Goal: Register for event/course

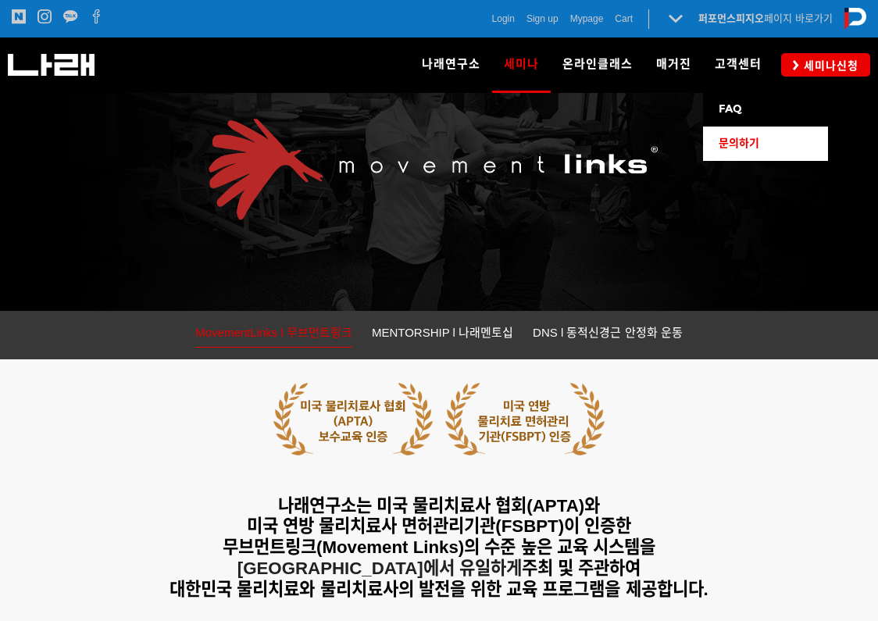
scroll to position [156, 0]
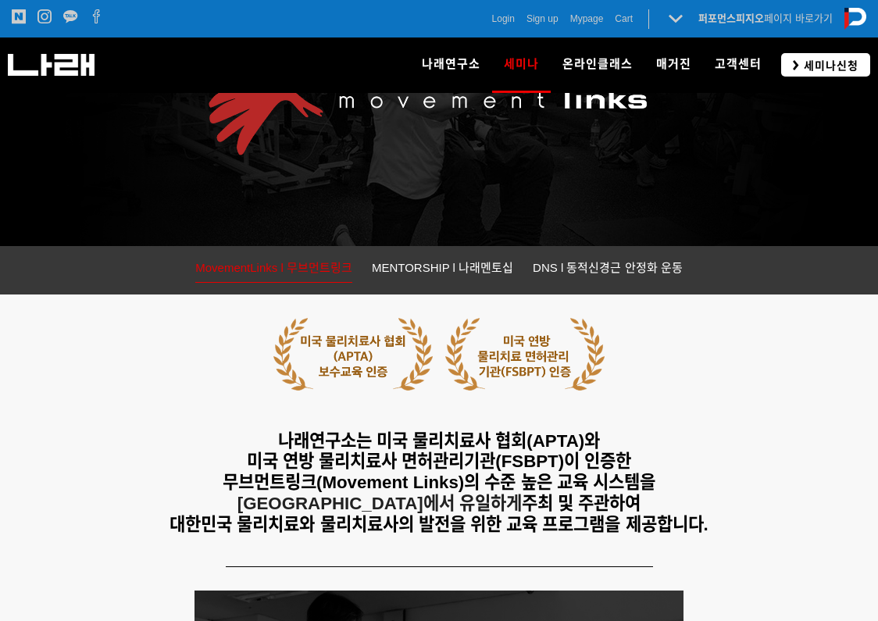
click at [830, 65] on span "세미나신청" at bounding box center [828, 66] width 59 height 16
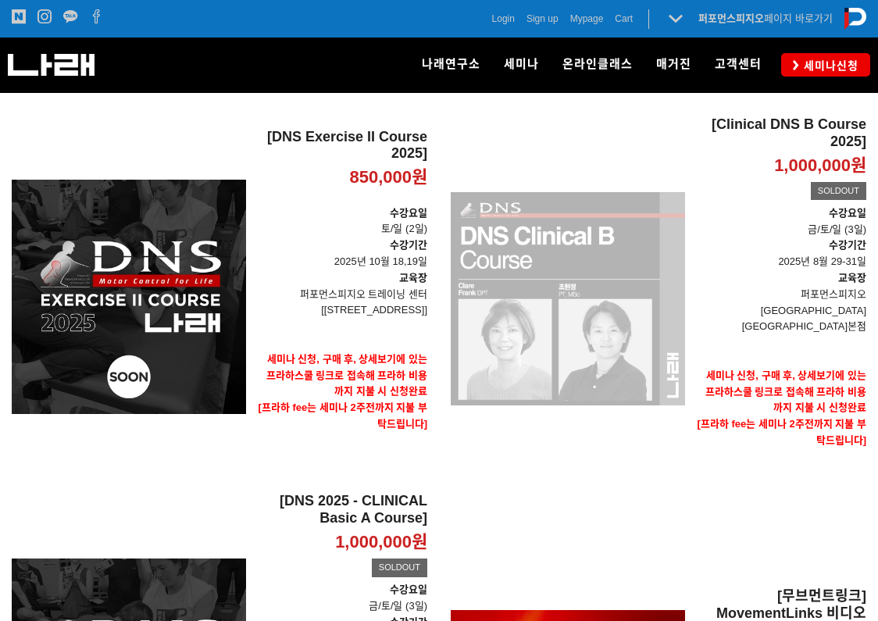
scroll to position [156, 0]
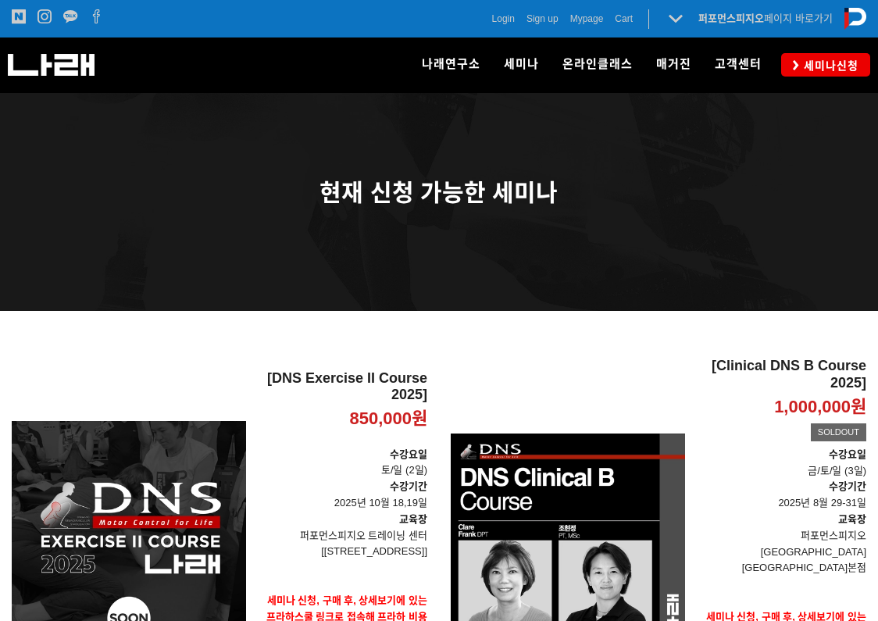
click at [493, 348] on div at bounding box center [439, 334] width 878 height 47
drag, startPoint x: 293, startPoint y: 357, endPoint x: 380, endPoint y: 361, distance: 87.5
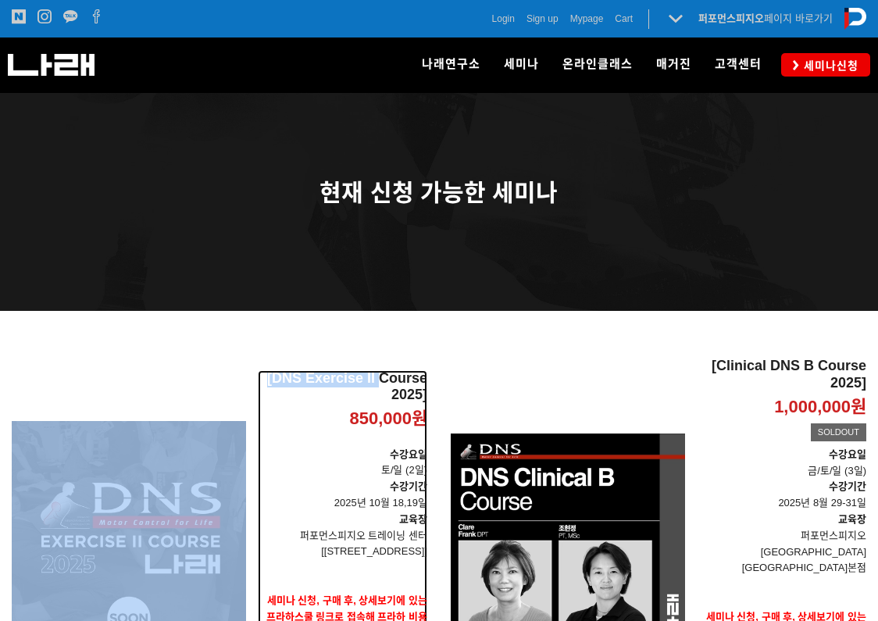
click at [381, 370] on h2 "[DNS Exercise II Course 2025]" at bounding box center [342, 387] width 169 height 34
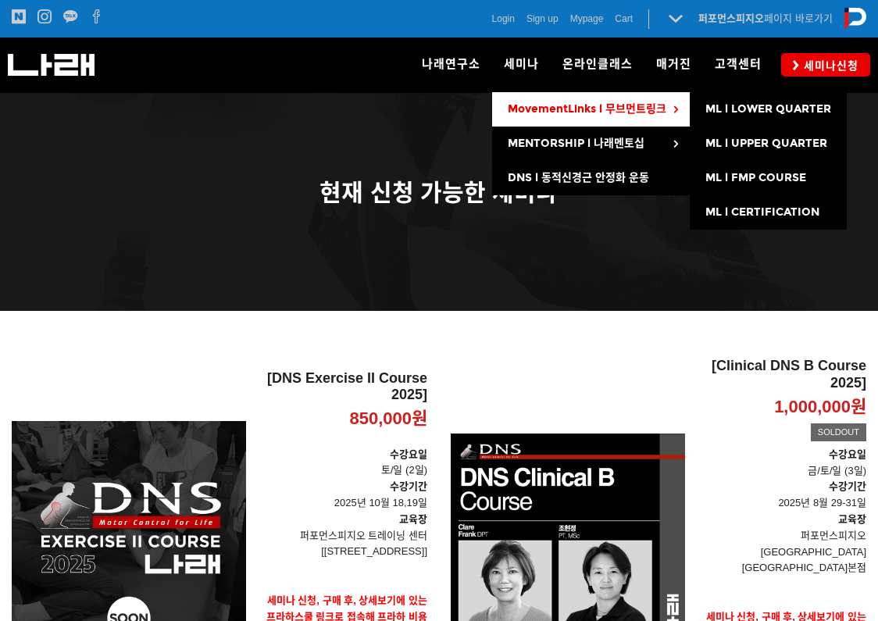
click at [589, 116] on span "MovementLinks l 무브먼트링크" at bounding box center [587, 108] width 159 height 13
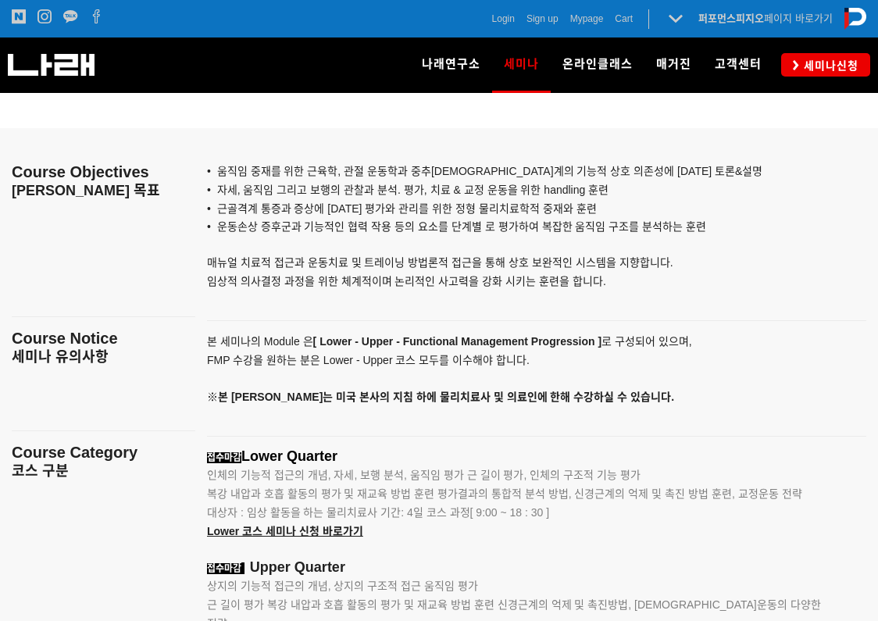
scroll to position [1803, 0]
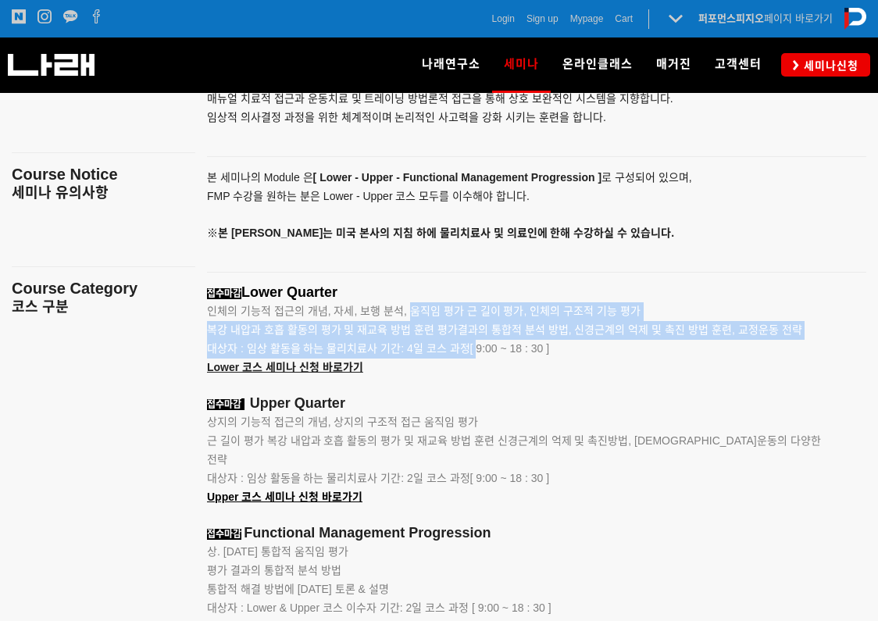
drag, startPoint x: 411, startPoint y: 316, endPoint x: 489, endPoint y: 350, distance: 84.3
click at [489, 350] on span "대상자 : 임상 활동을 하는 물리치료사 기간: 4일 코스 과정[ 9:00 ~ 18 : 30 ]" at bounding box center [378, 348] width 342 height 12
drag, startPoint x: 497, startPoint y: 358, endPoint x: 401, endPoint y: 315, distance: 106.2
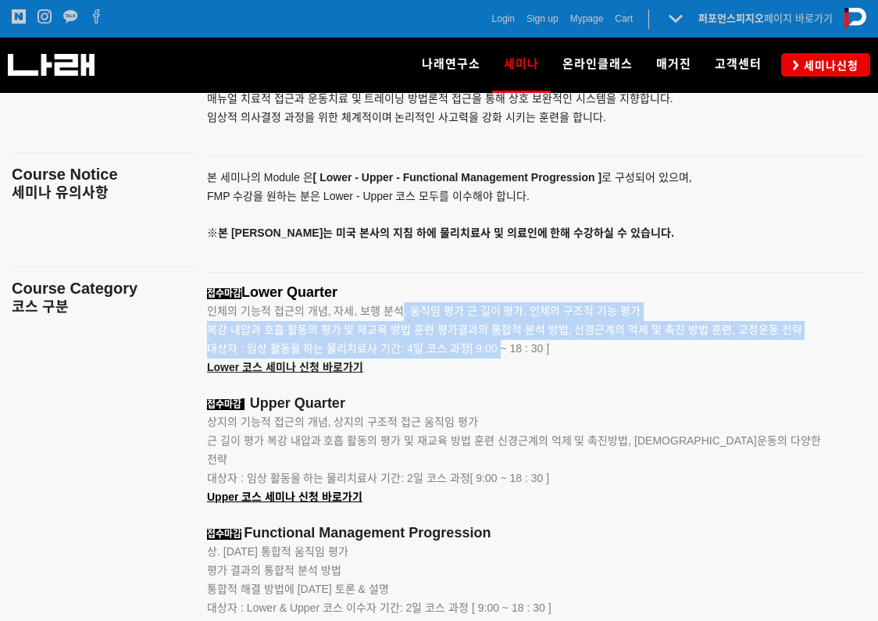
click at [401, 315] on span "인체의 기능적 접근의 개념, 자세, 보행 분석, 움직임 평가 근 길이 평가, 인체의 구조적 기능 평가" at bounding box center [423, 311] width 433 height 12
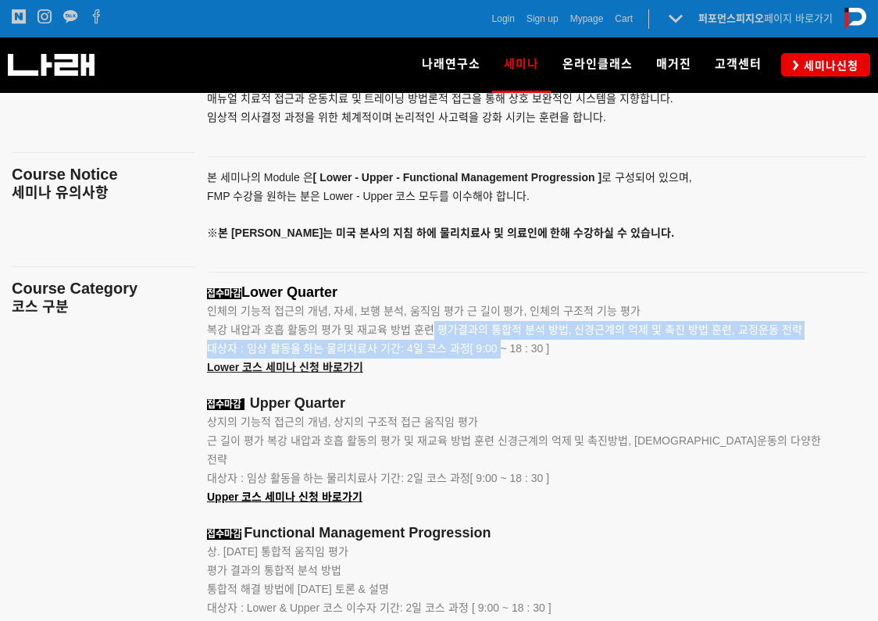
drag, startPoint x: 419, startPoint y: 331, endPoint x: 472, endPoint y: 359, distance: 60.8
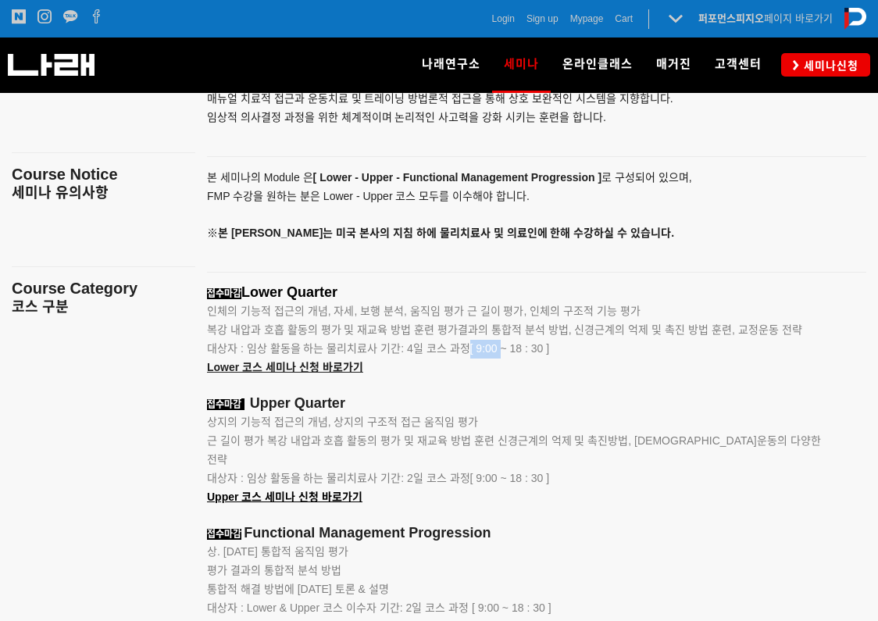
click at [472, 358] on p "대상자 : 임상 활동을 하는 물리치료사 기간: 4일 코스 과정[ 9:00 ~ 18 : 30 ]" at bounding box center [517, 349] width 620 height 19
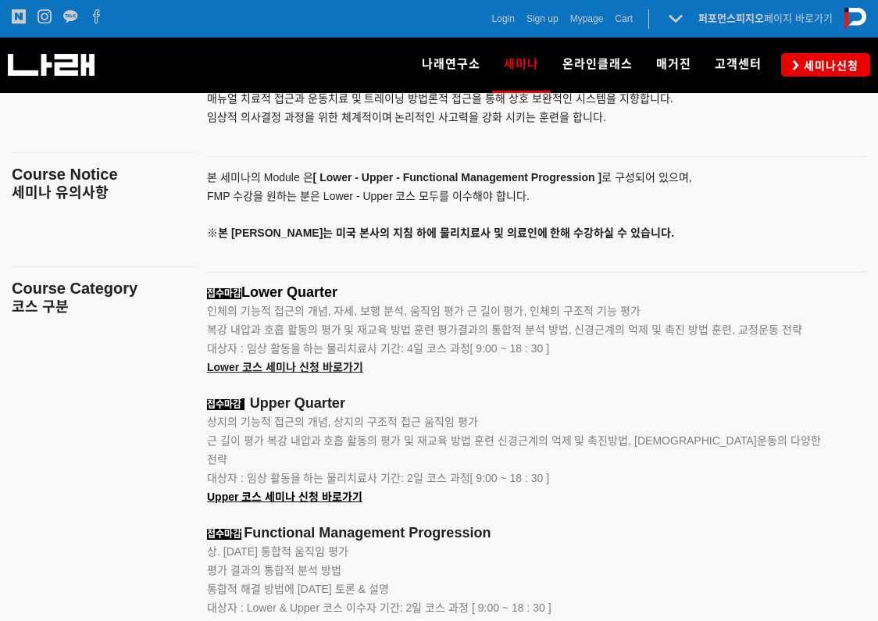
click at [373, 312] on span "인체의 기능적 접근의 개념, 자세, 보행 분석, 움직임 평가 근 길이 평가, 인체의 구조적 기능 평가" at bounding box center [423, 311] width 433 height 12
drag, startPoint x: 379, startPoint y: 317, endPoint x: 415, endPoint y: 345, distance: 45.6
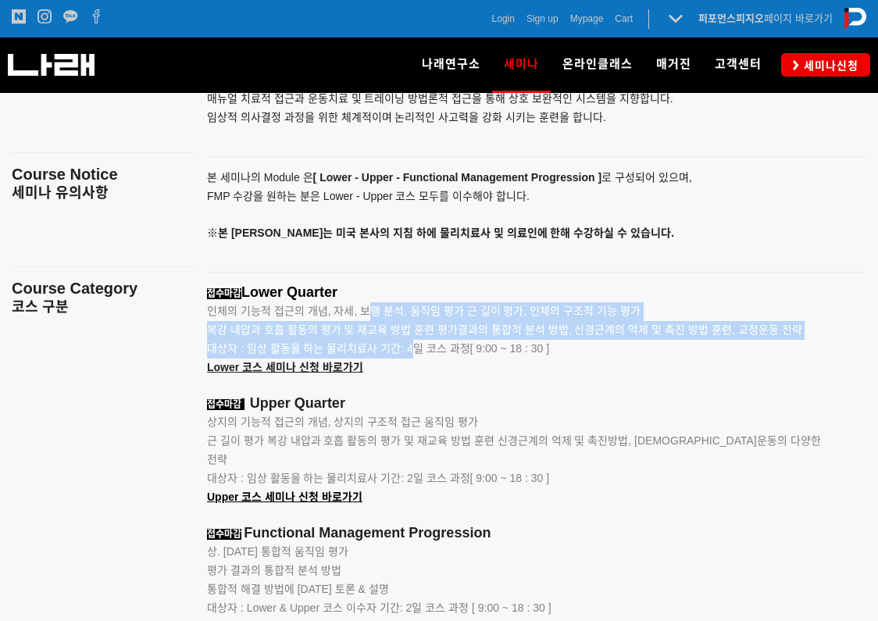
click at [416, 345] on span "대상자 : 임상 활동을 하는 물리치료사 기간: 4일 코스 과정[ 9:00 ~ 18 : 30 ]" at bounding box center [378, 348] width 342 height 12
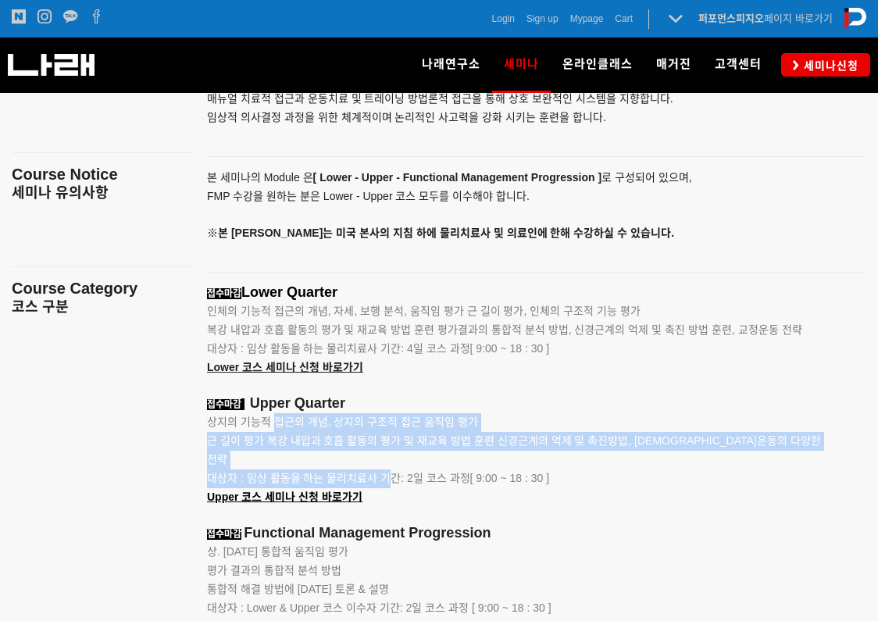
drag, startPoint x: 303, startPoint y: 436, endPoint x: 384, endPoint y: 455, distance: 83.5
click at [384, 472] on span "대상자 : 임상 활동을 하는 물리치료사 기간: 2일 코스 과정[ 9:00 ~ 18 : 30 ]" at bounding box center [378, 478] width 342 height 12
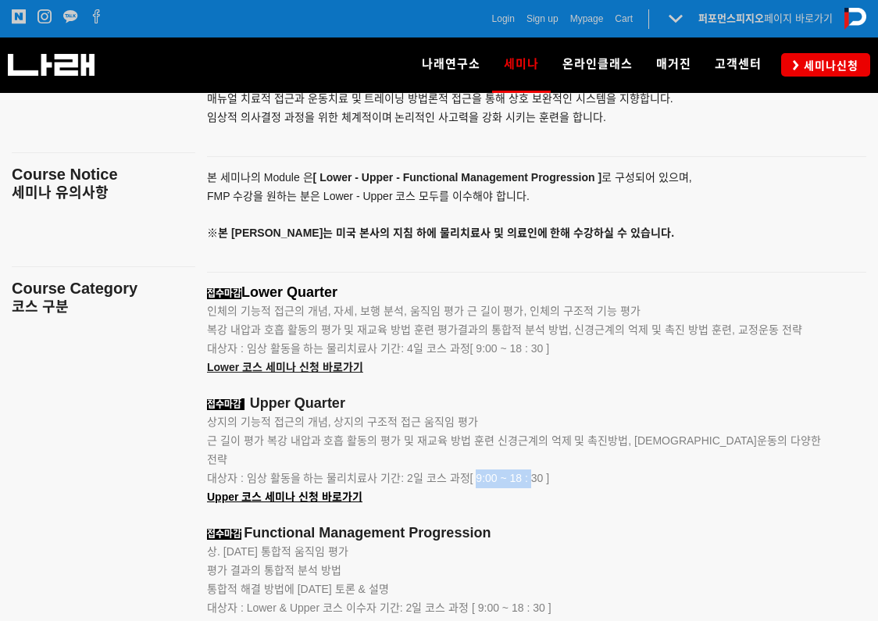
drag, startPoint x: 502, startPoint y: 464, endPoint x: 536, endPoint y: 464, distance: 33.6
click at [536, 472] on span "대상자 : 임상 활동을 하는 물리치료사 기간: 2일 코스 과정[ 9:00 ~ 18 : 30 ]" at bounding box center [378, 478] width 342 height 12
click at [493, 335] on span "복강 내압과 호흡 활동의 평가 및 재교육 방법 훈련 평가결과의 통합적 분석 방법, 신경근계의 억제 및 촉진 방법 훈련, 교정운동 전략" at bounding box center [504, 329] width 595 height 12
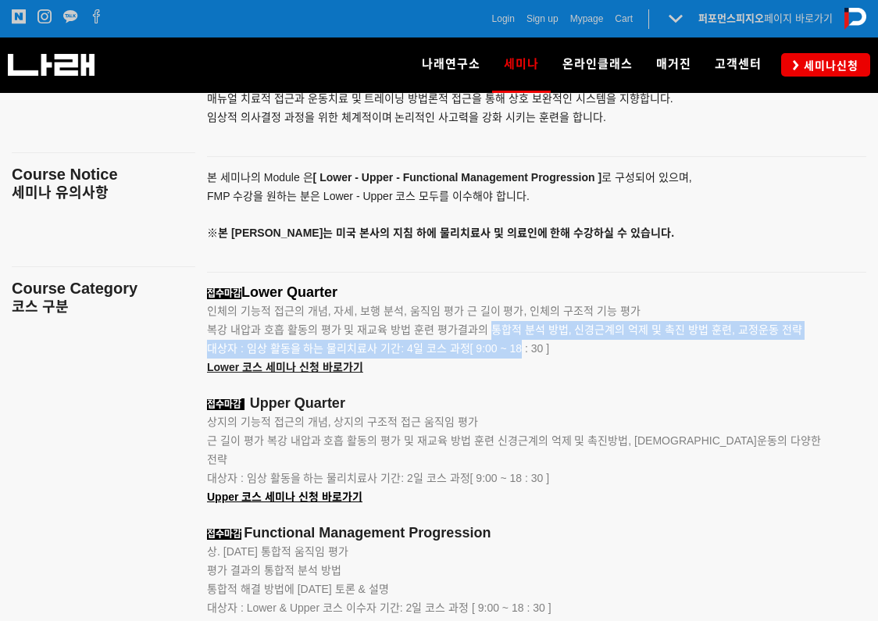
drag, startPoint x: 493, startPoint y: 335, endPoint x: 525, endPoint y: 365, distance: 43.6
click at [525, 365] on p "Lower 코스 세미나 신청 바로가기" at bounding box center [517, 367] width 620 height 19
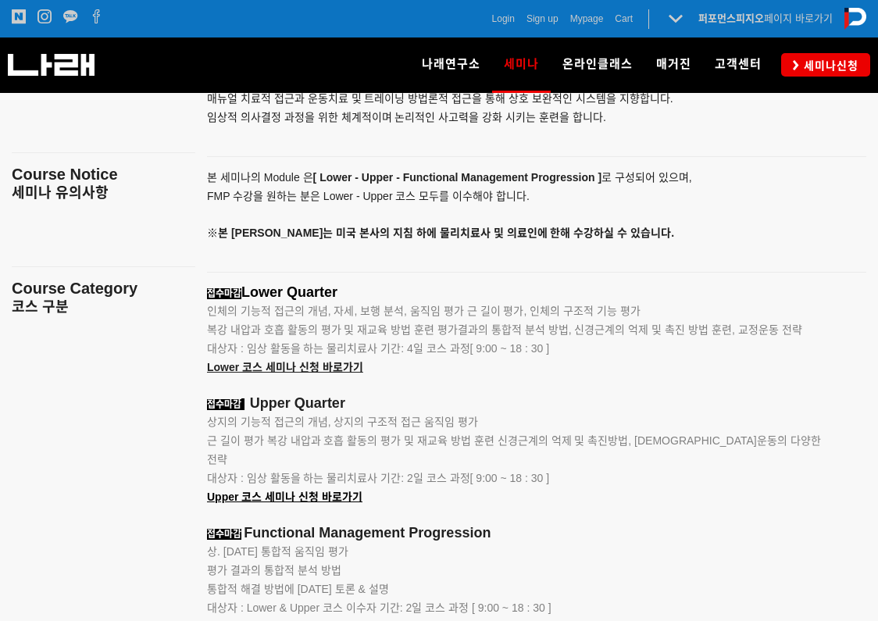
drag, startPoint x: 533, startPoint y: 351, endPoint x: 472, endPoint y: 340, distance: 61.9
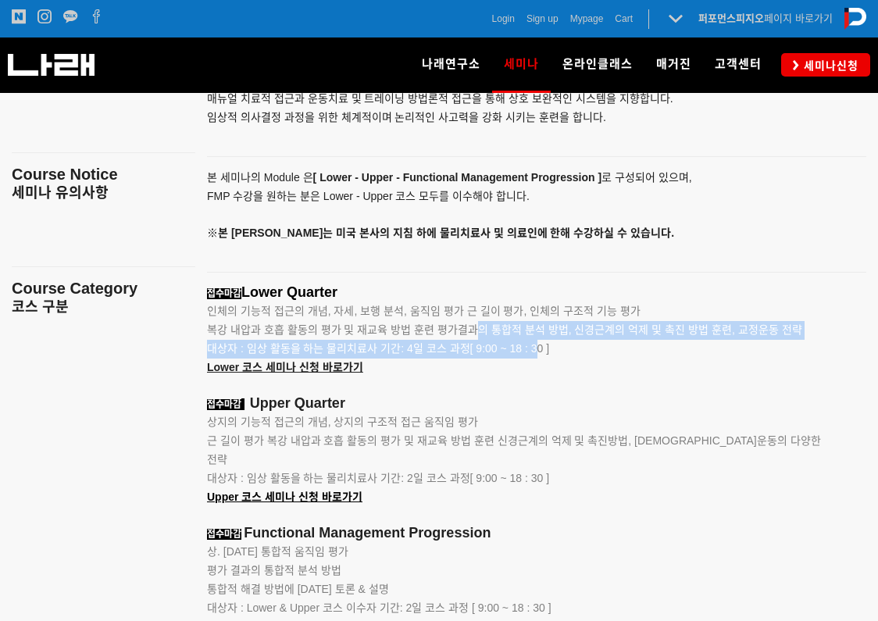
click at [472, 340] on p "복강 내압과 호흡 활동의 평가 및 재교육 방법 훈련 평가결과의 통합적 분석 방법, 신경근계의 억제 및 촉진 방법 훈련, 교정운동 전략" at bounding box center [517, 330] width 620 height 19
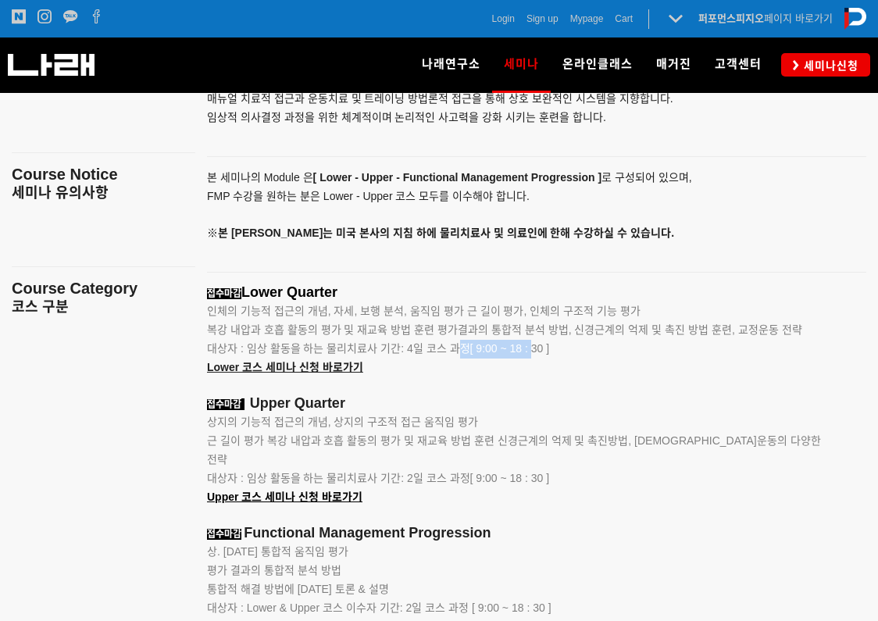
drag, startPoint x: 493, startPoint y: 351, endPoint x: 533, endPoint y: 354, distance: 39.9
click at [533, 354] on span "대상자 : 임상 활동을 하는 물리치료사 기간: 4일 코스 과정[ 9:00 ~ 18 : 30 ]" at bounding box center [378, 348] width 342 height 12
drag, startPoint x: 539, startPoint y: 354, endPoint x: 486, endPoint y: 351, distance: 53.2
click at [486, 351] on span "대상자 : 임상 활동을 하는 물리치료사 기간: 4일 코스 과정[ 9:00 ~ 18 : 30 ]" at bounding box center [378, 348] width 342 height 12
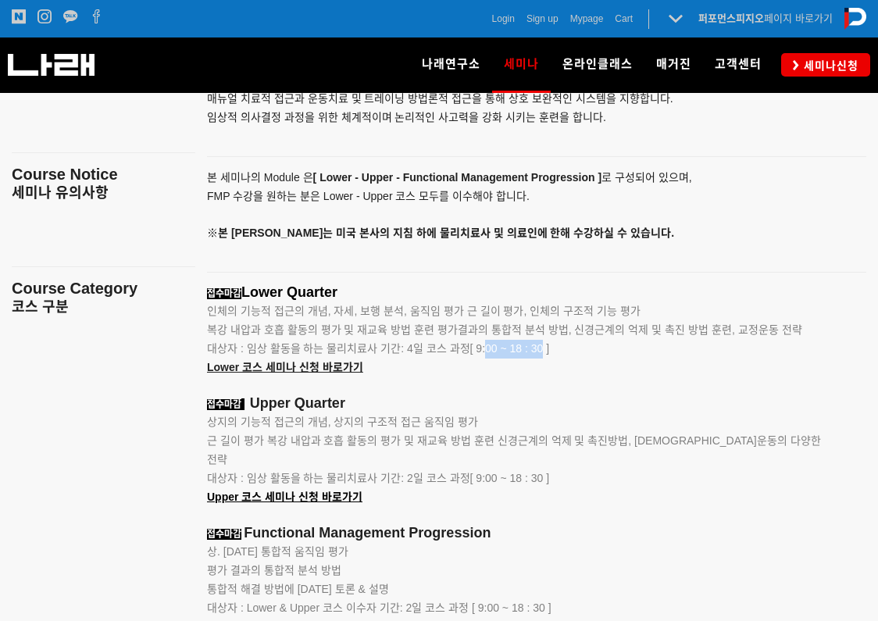
click at [486, 351] on span "대상자 : 임상 활동을 하는 물리치료사 기간: 4일 코스 과정[ 9:00 ~ 18 : 30 ]" at bounding box center [378, 348] width 342 height 12
drag, startPoint x: 486, startPoint y: 351, endPoint x: 567, endPoint y: 354, distance: 81.2
click at [567, 354] on p "대상자 : 임상 활동을 하는 물리치료사 기간: 4일 코스 과정[ 9:00 ~ 18 : 30 ]" at bounding box center [517, 349] width 620 height 19
drag, startPoint x: 561, startPoint y: 467, endPoint x: 476, endPoint y: 461, distance: 85.3
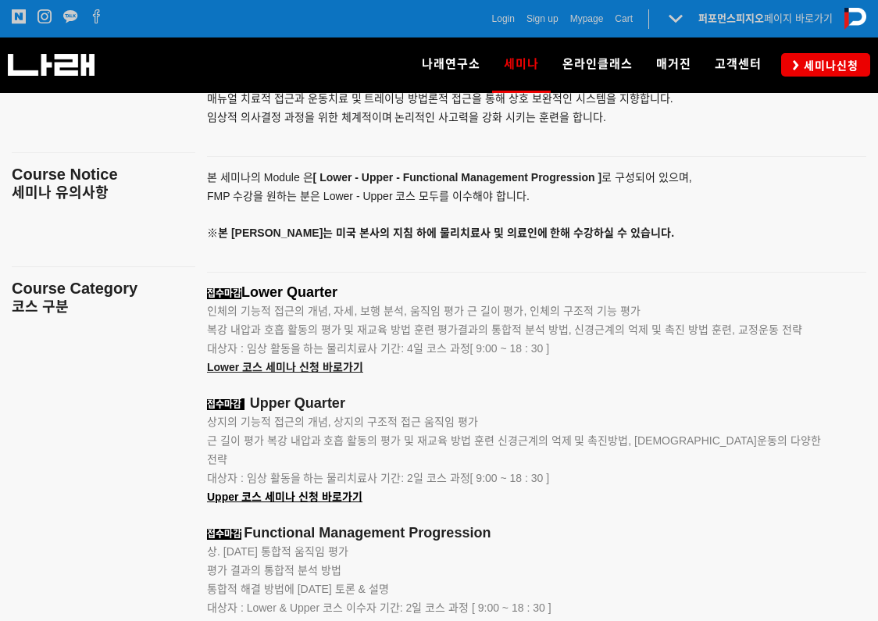
click at [476, 469] on p "대상자 : 임상 활동을 하는 물리치료사 기간: 2일 코스 과정[ 9:00 ~ 18 : 30 ] Upper 코스 세미나 신청 바로가기" at bounding box center [517, 487] width 620 height 37
click at [476, 472] on span "대상자 : 임상 활동을 하는 물리치료사 기간: 2일 코스 과정[ 9:00 ~ 18 : 30 ]" at bounding box center [378, 478] width 342 height 12
drag, startPoint x: 511, startPoint y: 460, endPoint x: 547, endPoint y: 460, distance: 35.1
click at [546, 472] on span "대상자 : 임상 활동을 하는 물리치료사 기간: 2일 코스 과정[ 9:00 ~ 18 : 30 ]" at bounding box center [378, 478] width 342 height 12
click at [547, 472] on span "대상자 : 임상 활동을 하는 물리치료사 기간: 2일 코스 과정[ 9:00 ~ 18 : 30 ]" at bounding box center [378, 478] width 342 height 12
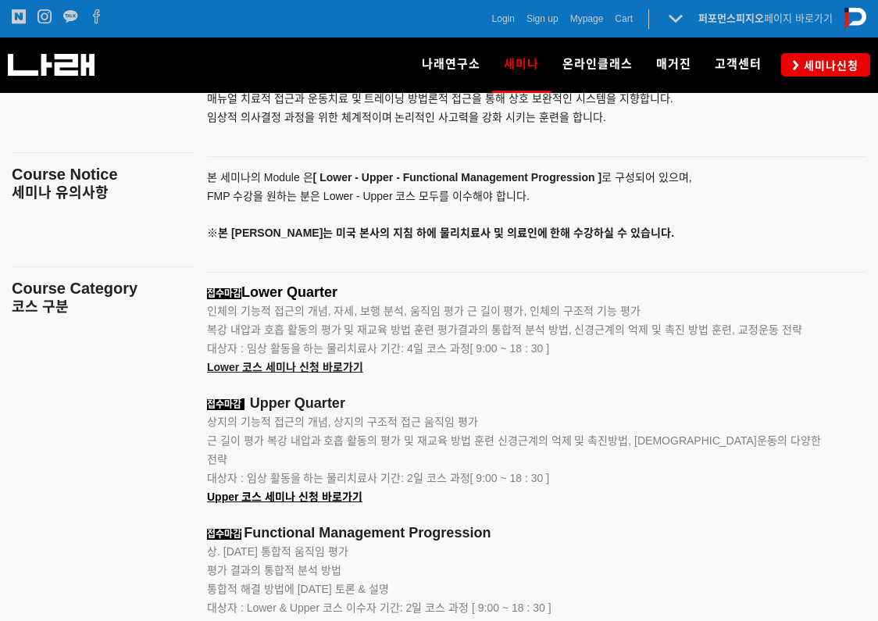
click at [773, 347] on p "대상자 : 임상 활동을 하는 물리치료사 기간: 4일 코스 과정[ 9:00 ~ 18 : 30 ]" at bounding box center [517, 349] width 620 height 19
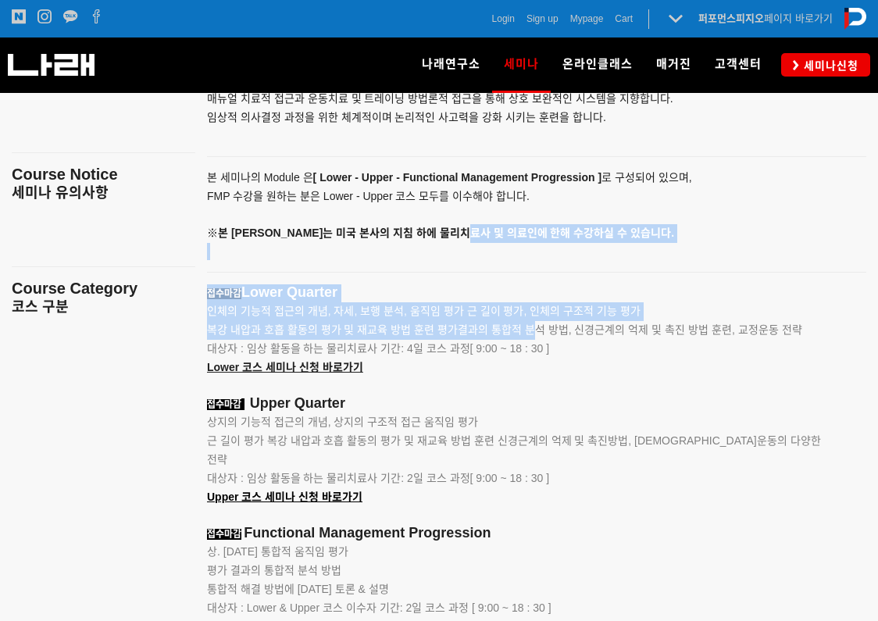
drag, startPoint x: 489, startPoint y: 232, endPoint x: 547, endPoint y: 369, distance: 148.4
click at [547, 367] on div "• 움직임 중재를 위한 근육학, 관절 운동학과 중추[DEMOGRAPHIC_DATA]계의 기능적 상호 의존성에 [DATE] 토론&설명 • 자세,…" at bounding box center [536, 516] width 682 height 1104
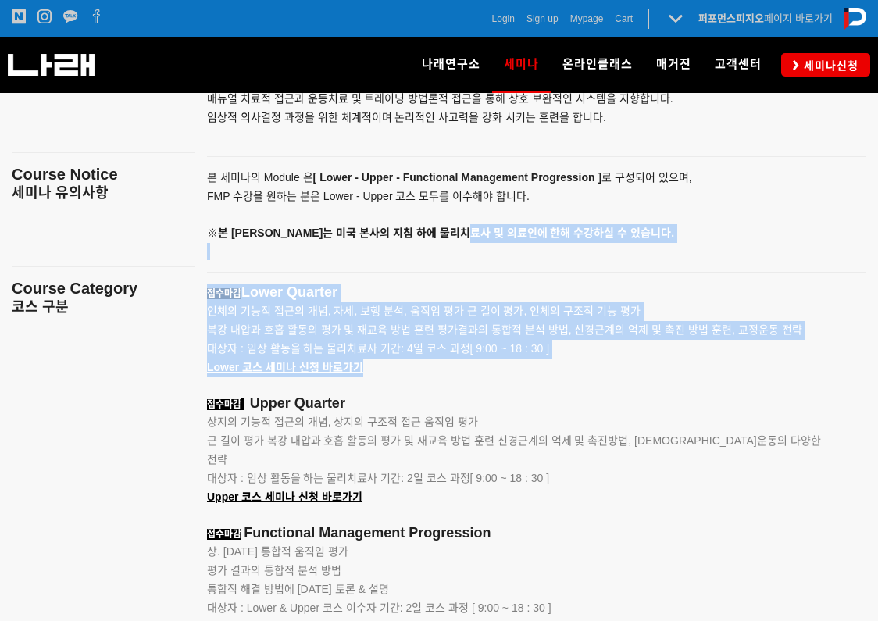
click at [547, 369] on p "Lower 코스 세미나 신청 바로가기" at bounding box center [517, 367] width 620 height 19
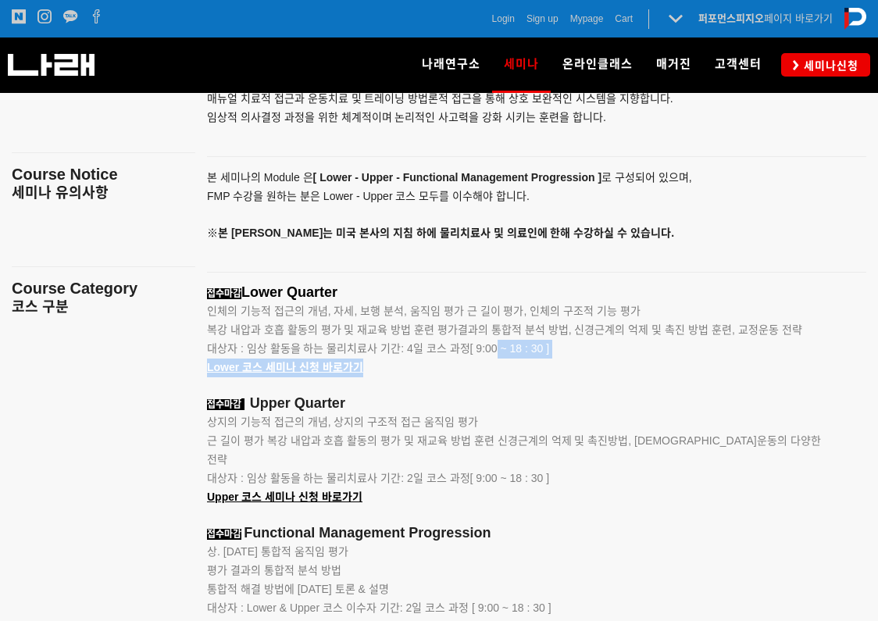
drag, startPoint x: 539, startPoint y: 368, endPoint x: 452, endPoint y: 336, distance: 92.4
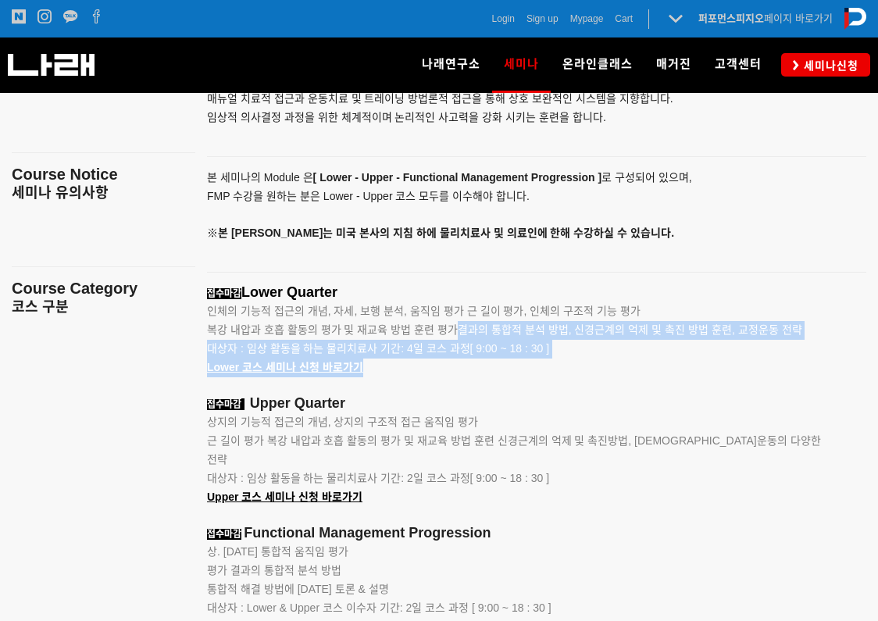
click at [452, 336] on span "복강 내압과 호흡 활동의 평가 및 재교육 방법 훈련 평가결과의 통합적 분석 방법, 신경근계의 억제 및 촉진 방법 훈련, 교정운동 전략" at bounding box center [504, 329] width 595 height 12
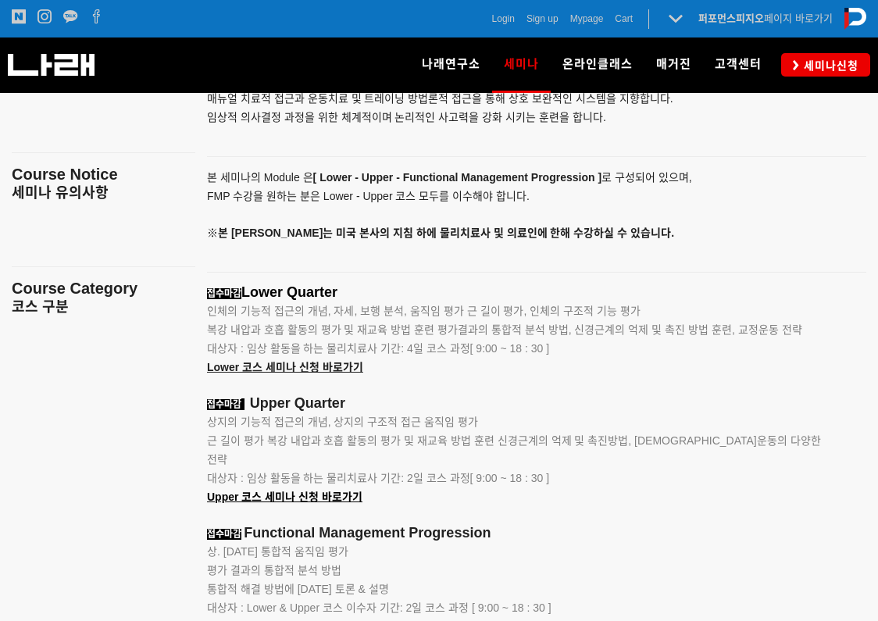
drag, startPoint x: 407, startPoint y: 309, endPoint x: 440, endPoint y: 338, distance: 44.3
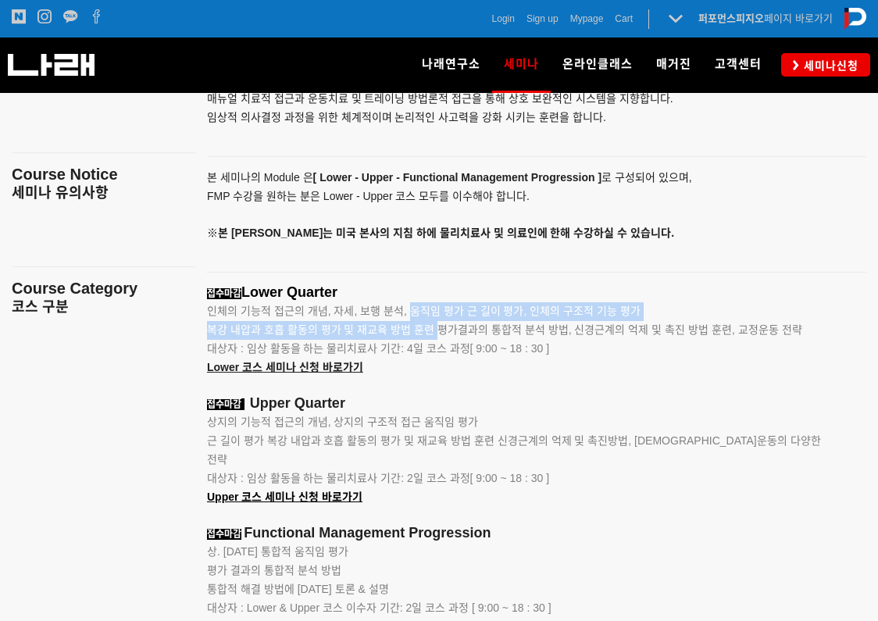
click at [440, 338] on p "복강 내압과 호흡 활동의 평가 및 재교육 방법 훈련 평가결과의 통합적 분석 방법, 신경근계의 억제 및 촉진 방법 훈련, 교정운동 전략" at bounding box center [517, 330] width 620 height 19
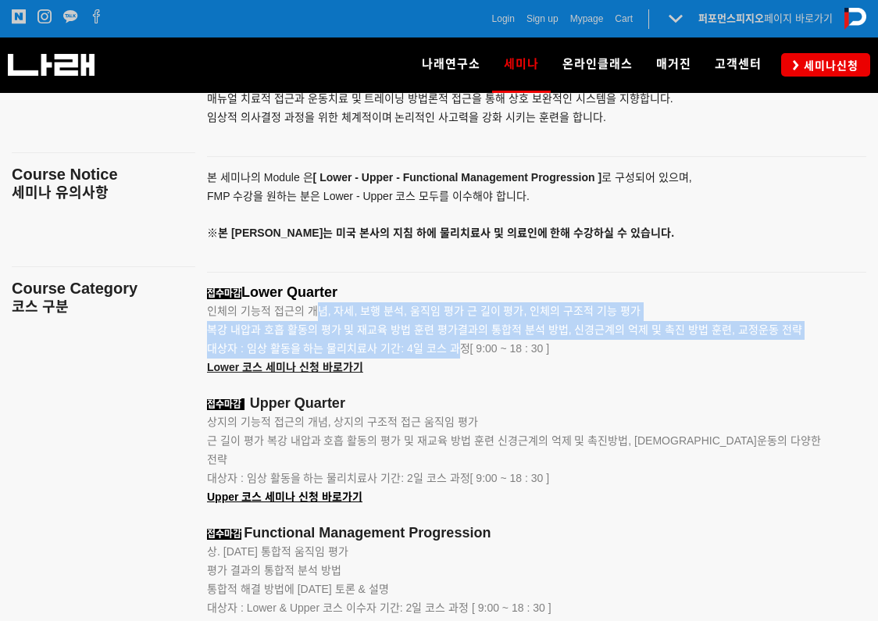
drag, startPoint x: 454, startPoint y: 351, endPoint x: 321, endPoint y: 318, distance: 136.9
click at [319, 317] on span "인체의 기능적 접근의 개념, 자세, 보행 분석, 움직임 평가 근 길이 평가, 인체의 구조적 기능 평가" at bounding box center [423, 311] width 433 height 12
drag, startPoint x: 319, startPoint y: 317, endPoint x: 404, endPoint y: 344, distance: 90.1
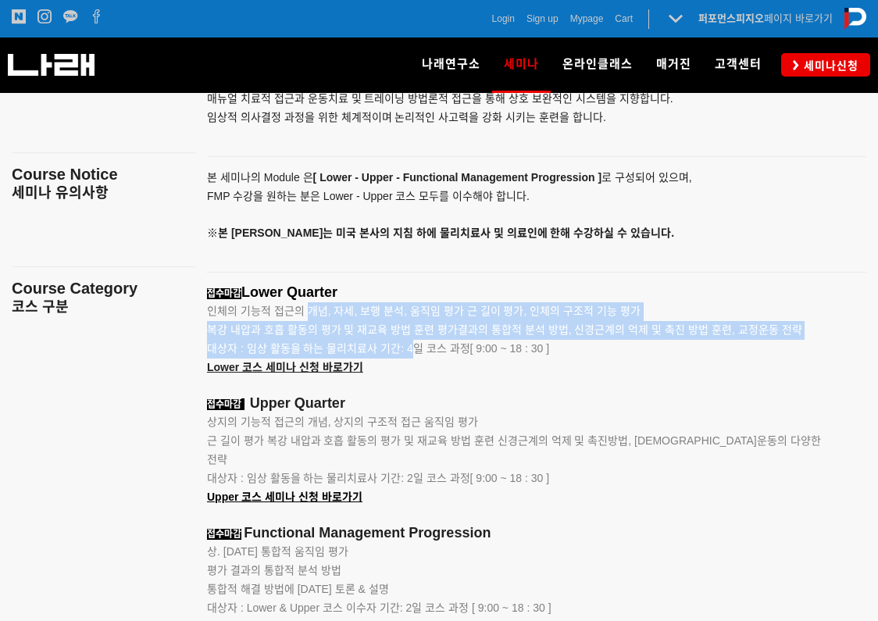
click at [404, 344] on span "대상자 : 임상 활동을 하는 물리치료사 기간: 4일 코스 과정[ 9:00 ~ 18 : 30 ]" at bounding box center [378, 348] width 342 height 12
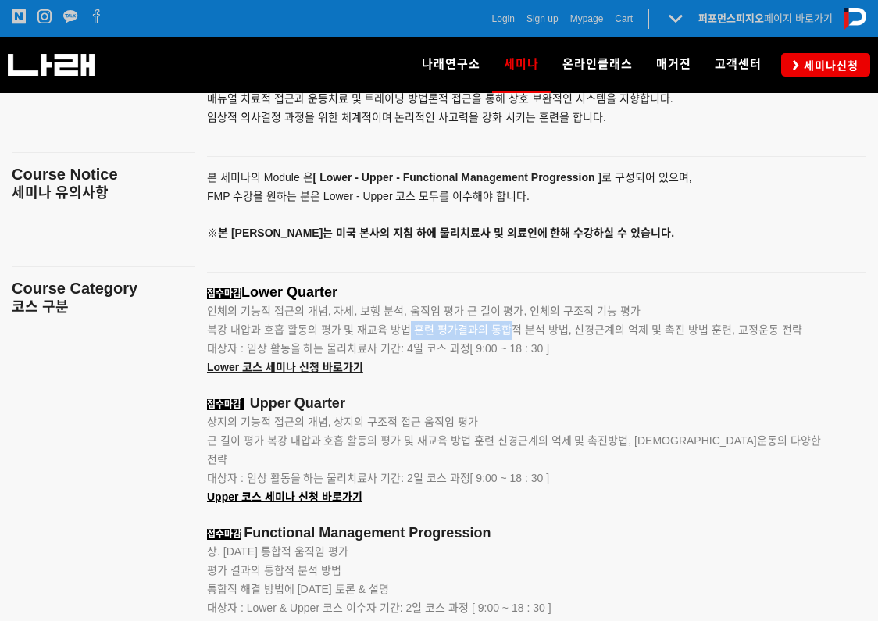
drag, startPoint x: 471, startPoint y: 339, endPoint x: 521, endPoint y: 338, distance: 50.0
click at [520, 338] on p "복강 내압과 호흡 활동의 평가 및 재교육 방법 훈련 평가결과의 통합적 분석 방법, 신경근계의 억제 및 촉진 방법 훈련, 교정운동 전략" at bounding box center [517, 330] width 620 height 19
click at [521, 338] on p "복강 내압과 호흡 활동의 평가 및 재교육 방법 훈련 평가결과의 통합적 분석 방법, 신경근계의 억제 및 촉진 방법 훈련, 교정운동 전략" at bounding box center [517, 330] width 620 height 19
drag, startPoint x: 521, startPoint y: 331, endPoint x: 516, endPoint y: 349, distance: 18.6
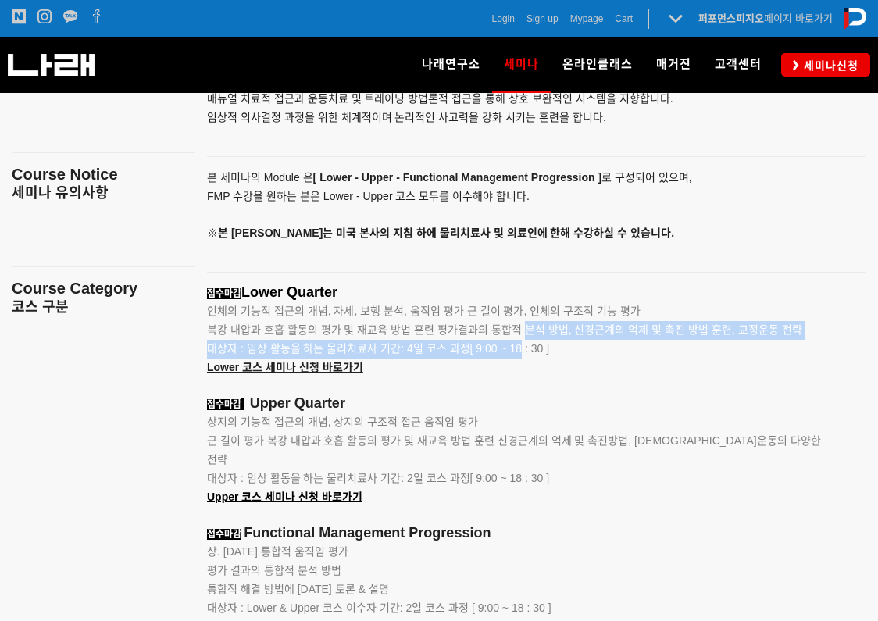
click at [516, 349] on span "대상자 : 임상 활동을 하는 물리치료사 기간: 4일 코스 과정[ 9:00 ~ 18 : 30 ]" at bounding box center [378, 348] width 342 height 12
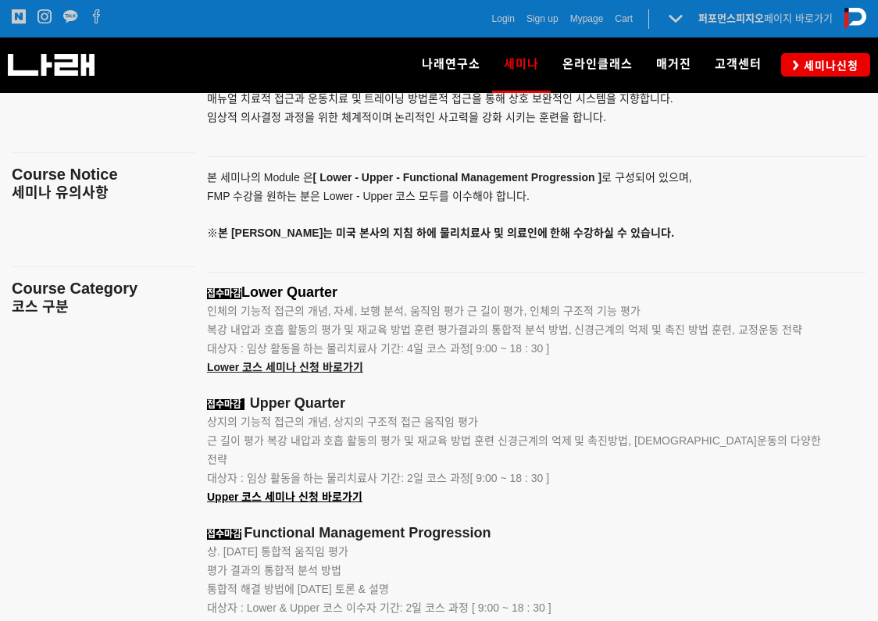
drag, startPoint x: 554, startPoint y: 347, endPoint x: 504, endPoint y: 350, distance: 50.1
click at [506, 350] on p "대상자 : 임상 활동을 하는 물리치료사 기간: 4일 코스 과정[ 9:00 ~ 18 : 30 ]" at bounding box center [517, 349] width 620 height 19
click at [504, 350] on span "대상자 : 임상 활동을 하는 물리치료사 기간: 4일 코스 과정[ 9:00 ~ 18 : 30 ]" at bounding box center [378, 348] width 342 height 12
drag, startPoint x: 563, startPoint y: 398, endPoint x: 565, endPoint y: 407, distance: 8.9
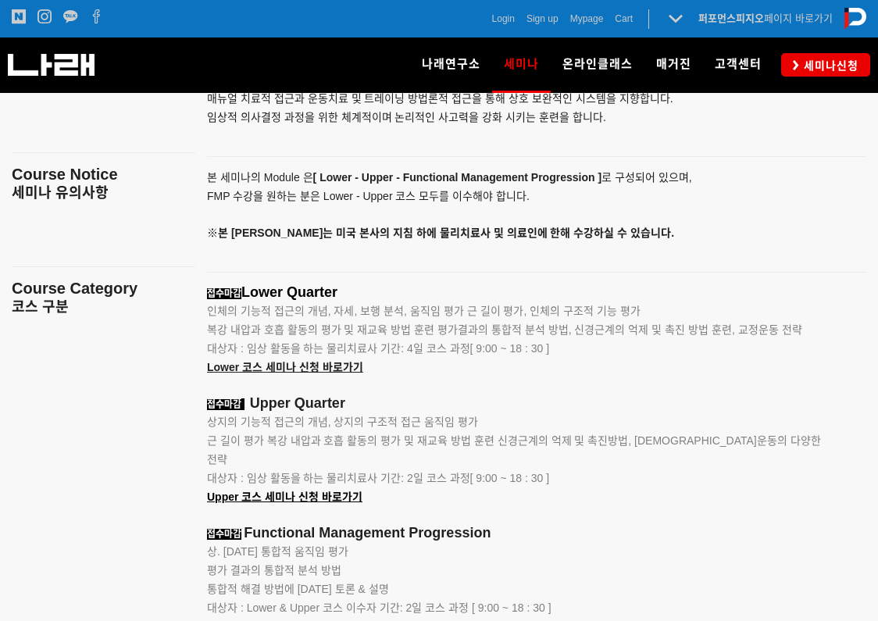
click at [565, 407] on p "접수마감 Upper Quarter" at bounding box center [517, 404] width 620 height 18
drag, startPoint x: 558, startPoint y: 415, endPoint x: 567, endPoint y: 454, distance: 40.0
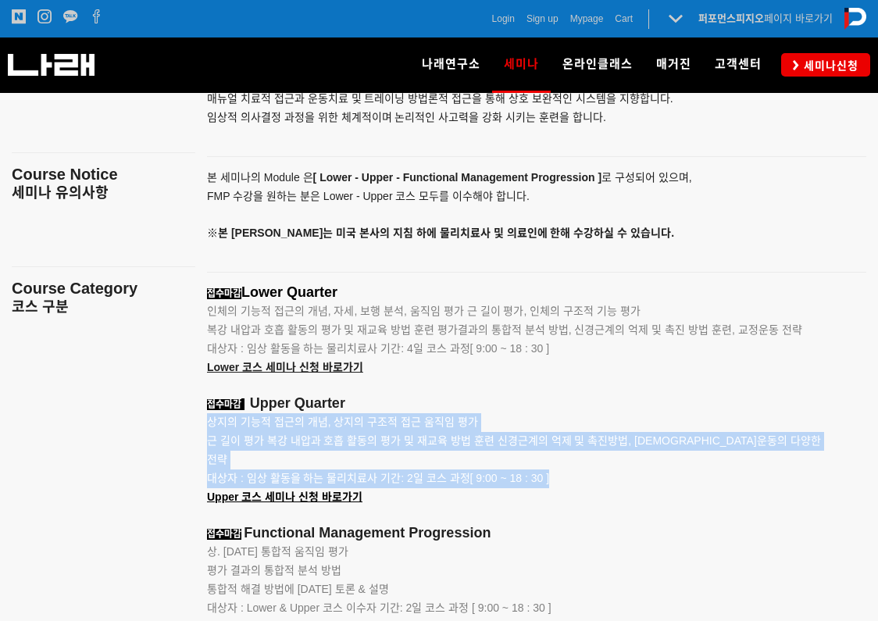
click at [567, 469] on p "대상자 : 임상 활동을 하는 물리치료사 기간: 2일 코스 과정[ 9:00 ~ 18 : 30 ] Upper 코스 세미나 신청 바로가기" at bounding box center [517, 487] width 620 height 37
drag, startPoint x: 536, startPoint y: 451, endPoint x: 454, endPoint y: 432, distance: 84.1
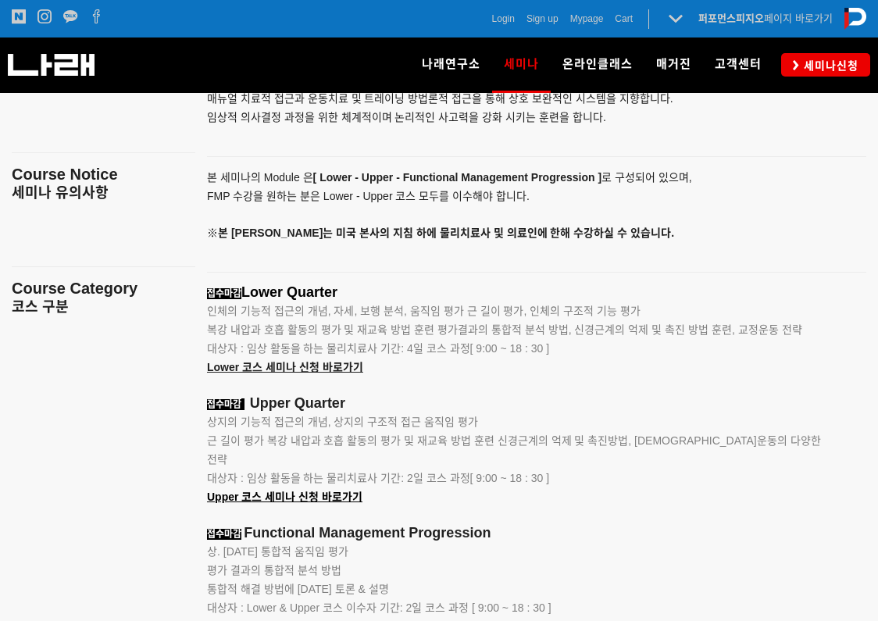
click at [454, 432] on p "상지의 기능적 접근의 개념, 상지의 구조적 접근 움직임 평가" at bounding box center [517, 422] width 620 height 19
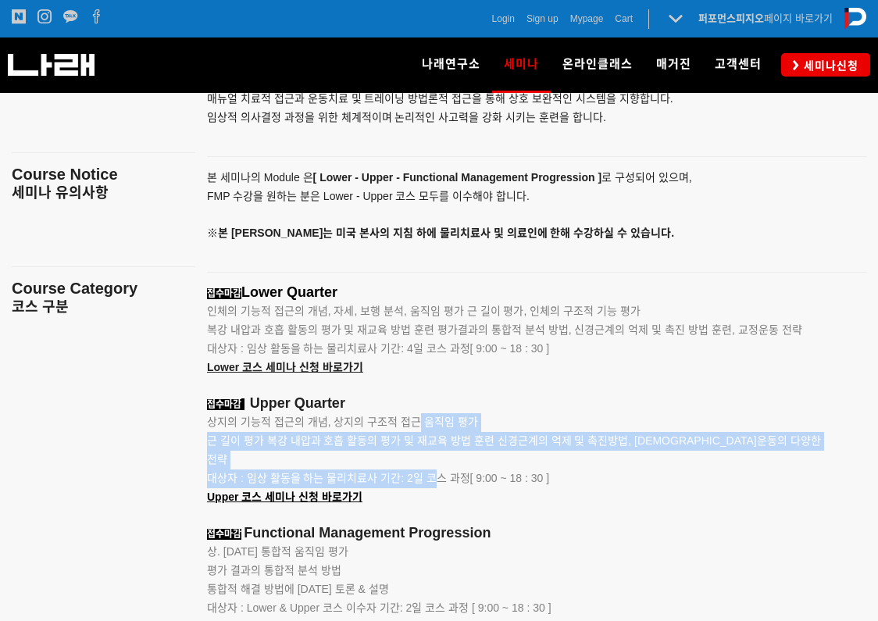
drag, startPoint x: 415, startPoint y: 425, endPoint x: 437, endPoint y: 462, distance: 43.4
click at [437, 472] on span "대상자 : 임상 활동을 하는 물리치료사 기간: 2일 코스 과정[ 9:00 ~ 18 : 30 ]" at bounding box center [378, 478] width 342 height 12
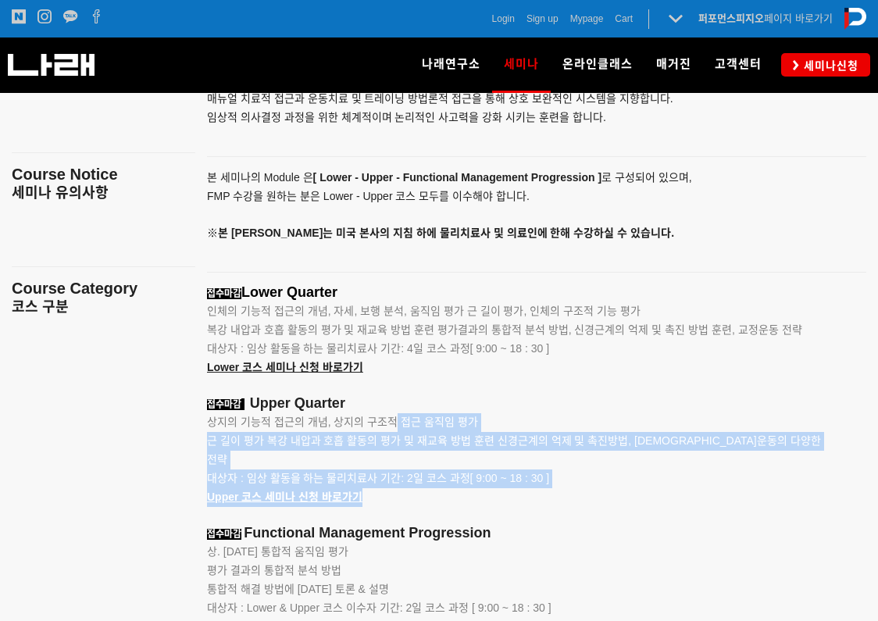
drag, startPoint x: 440, startPoint y: 476, endPoint x: 397, endPoint y: 426, distance: 65.9
click at [397, 426] on span "상지의 기능적 접근의 개념, 상지의 구조적 접근 움직임 평가" at bounding box center [342, 421] width 271 height 12
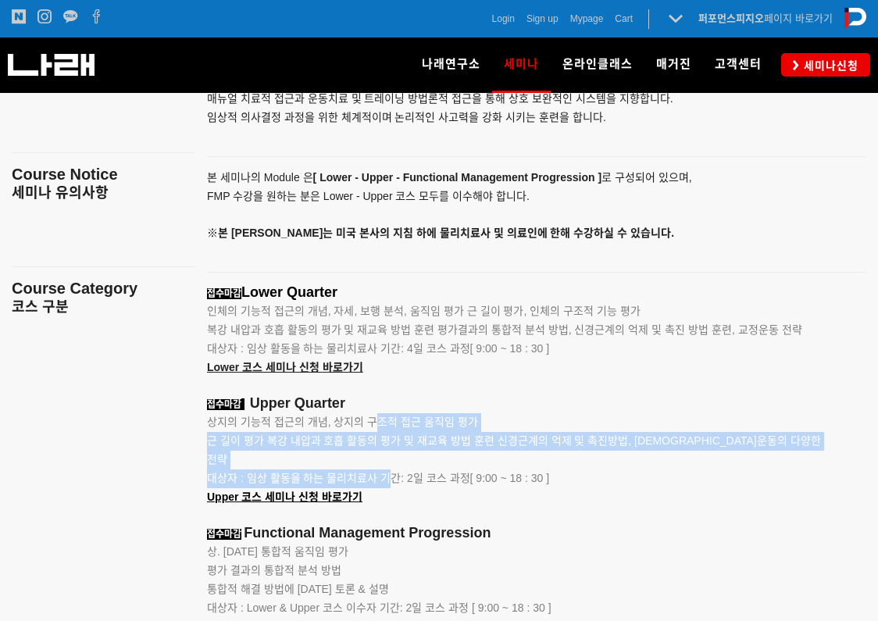
drag, startPoint x: 372, startPoint y: 418, endPoint x: 390, endPoint y: 465, distance: 50.5
click at [390, 472] on span "대상자 : 임상 활동을 하는 물리치료사 기간: 2일 코스 과정[ 9:00 ~ 18 : 30 ]" at bounding box center [378, 478] width 342 height 12
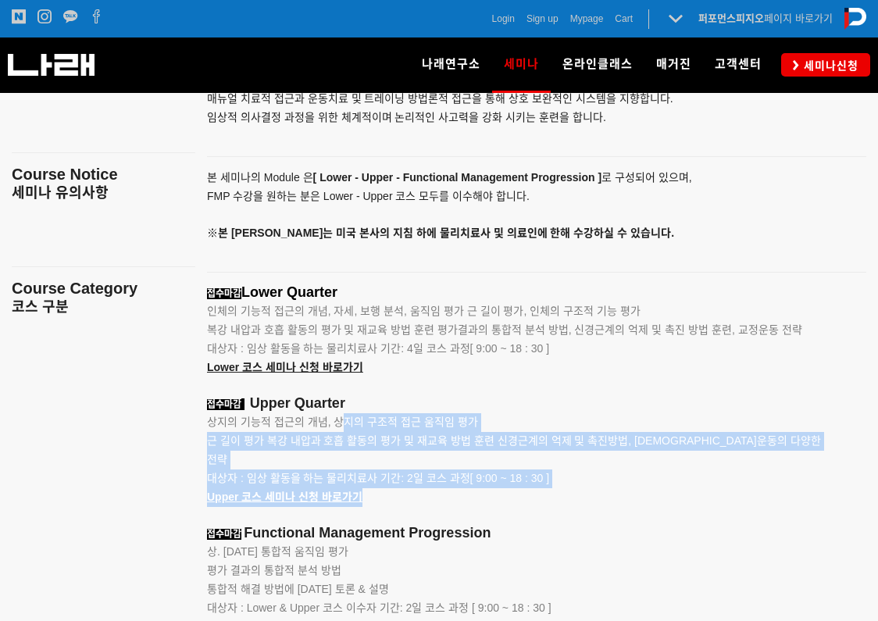
drag, startPoint x: 393, startPoint y: 468, endPoint x: 340, endPoint y: 430, distance: 64.8
click at [340, 428] on span "상지의 기능적 접근의 개념, 상지의 구조적 접근 움직임 평가" at bounding box center [342, 421] width 271 height 12
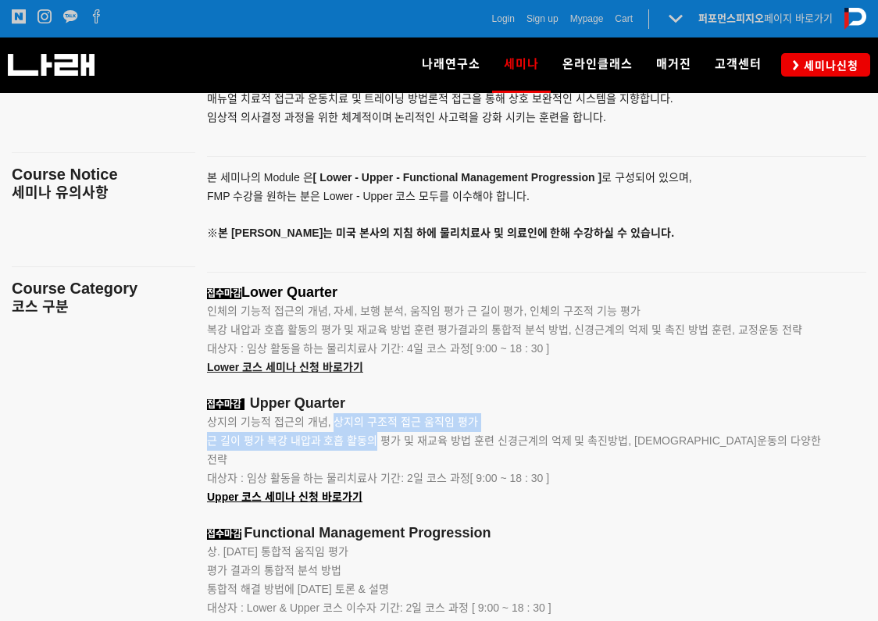
drag, startPoint x: 339, startPoint y: 429, endPoint x: 365, endPoint y: 457, distance: 38.1
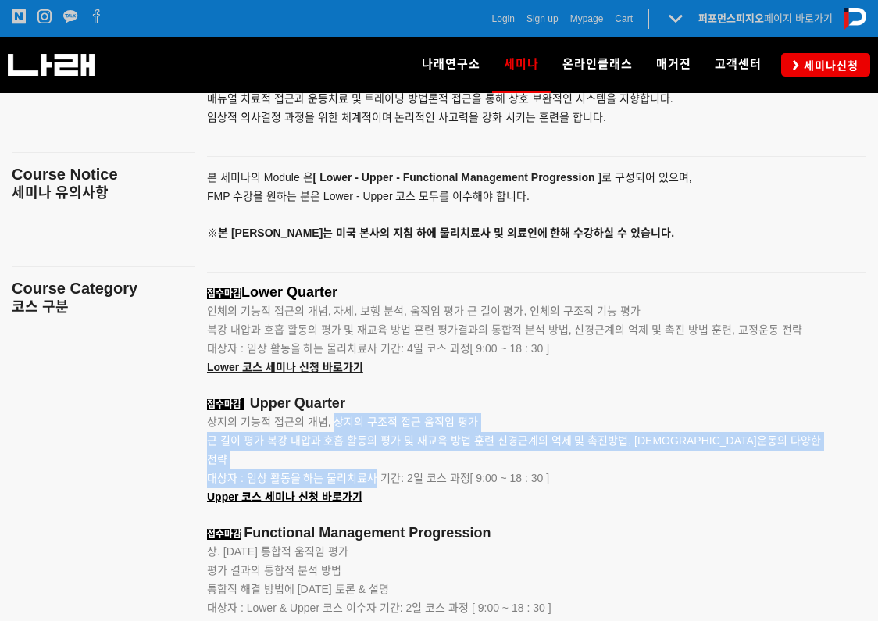
click at [365, 472] on span "대상자 : 임상 활동을 하는 물리치료사 기간: 2일 코스 과정[ 9:00 ~ 18 : 30 ]" at bounding box center [378, 478] width 342 height 12
drag, startPoint x: 369, startPoint y: 458, endPoint x: 333, endPoint y: 423, distance: 50.8
click at [333, 423] on span "상지의 기능적 접근의 개념, 상지의 구조적 접근 움직임 평가" at bounding box center [342, 421] width 271 height 12
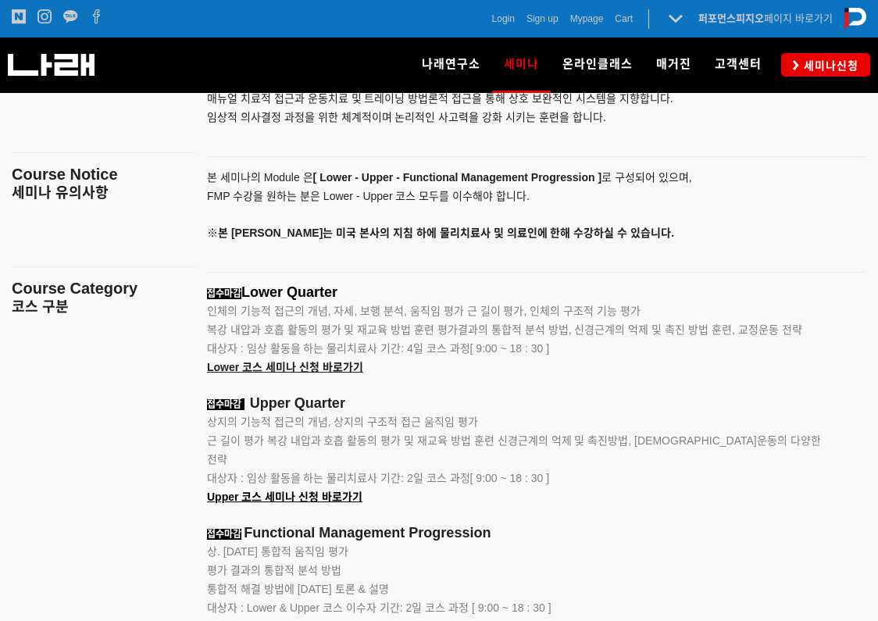
click at [348, 437] on span "근 길이 평가 복강 내압과 호흡 활동의 평가 및 재교육 방법 훈련 신경근계의 억제 및 촉진방법, [DEMOGRAPHIC_DATA]운동의 다양한…" at bounding box center [514, 449] width 614 height 31
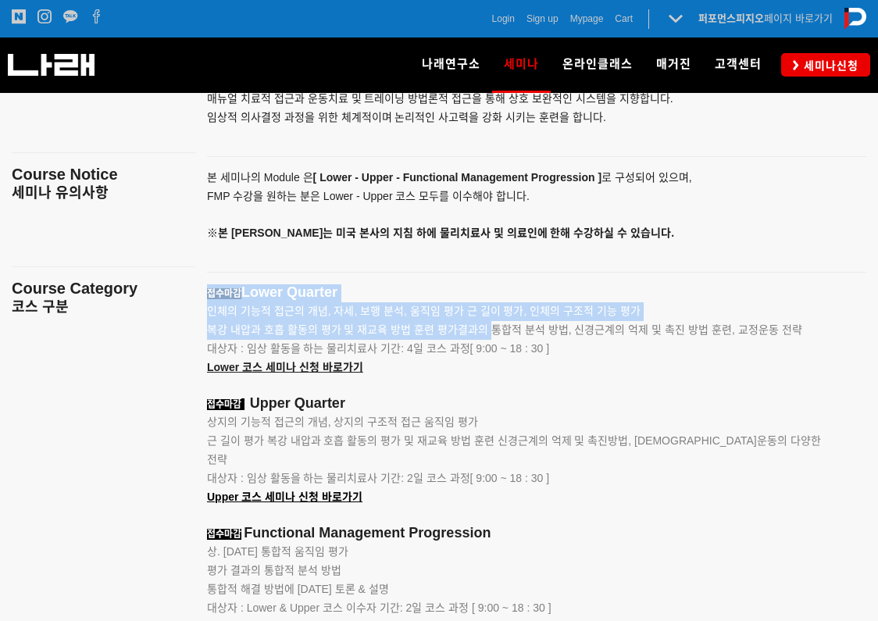
drag, startPoint x: 388, startPoint y: 284, endPoint x: 501, endPoint y: 343, distance: 127.5
click at [499, 340] on div "• 움직임 중재를 위한 근육학, 관절 운동학과 중추[DEMOGRAPHIC_DATA]계의 기능적 상호 의존성에 [DATE] 토론&설명 • 자세,…" at bounding box center [536, 516] width 682 height 1104
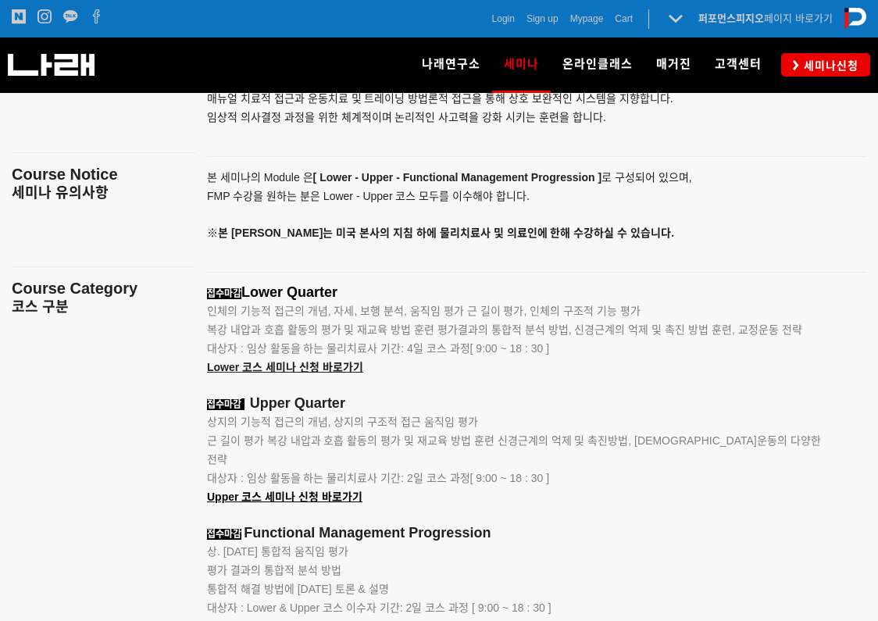
click at [501, 343] on p "대상자 : 임상 활동을 하는 물리치료사 기간: 4일 코스 과정[ 9:00 ~ 18 : 30 ]" at bounding box center [517, 349] width 620 height 19
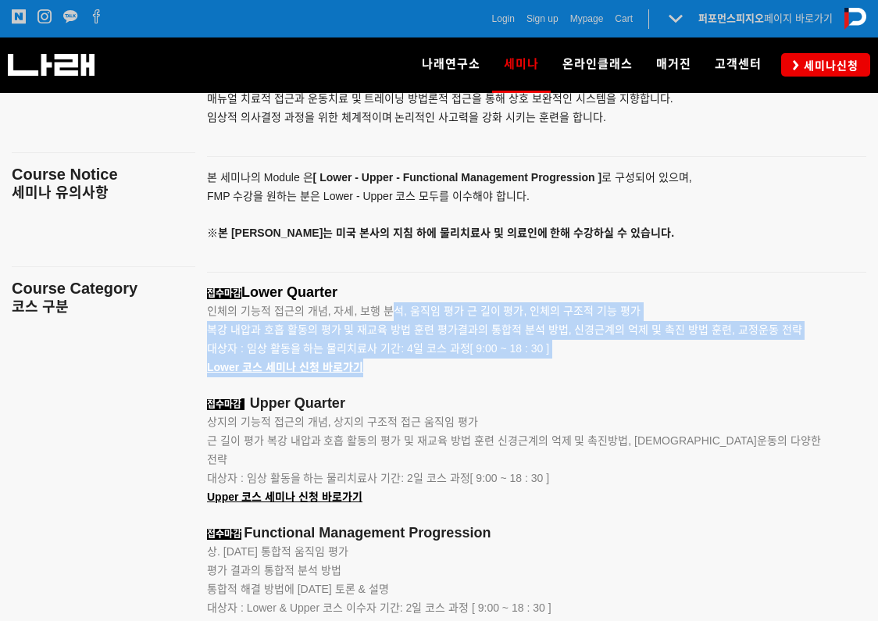
drag, startPoint x: 529, startPoint y: 361, endPoint x: 397, endPoint y: 315, distance: 140.3
click at [397, 315] on span "인체의 기능적 접근의 개념, 자세, 보행 분석, 움직임 평가 근 길이 평가, 인체의 구조적 기능 평가" at bounding box center [423, 311] width 433 height 12
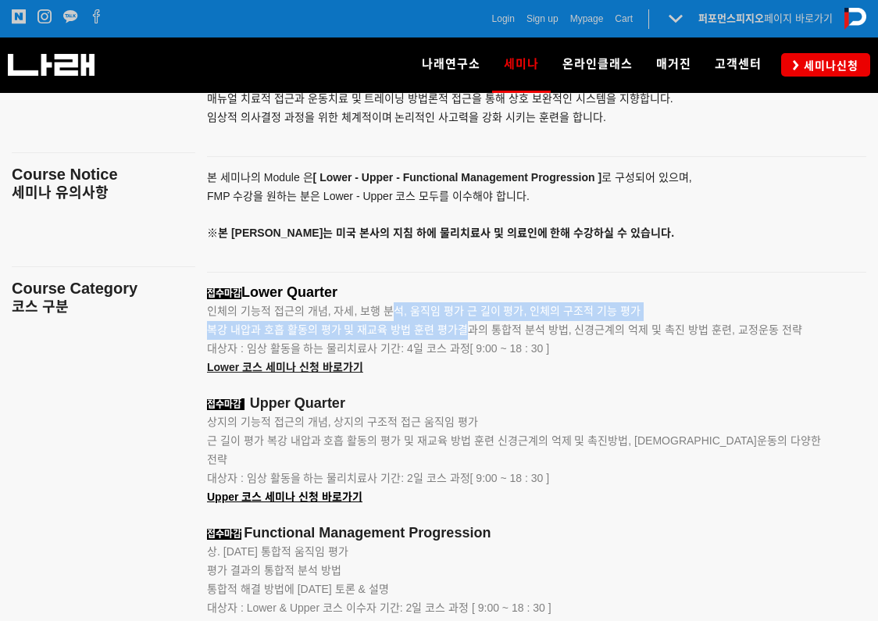
drag, startPoint x: 437, startPoint y: 327, endPoint x: 472, endPoint y: 342, distance: 38.1
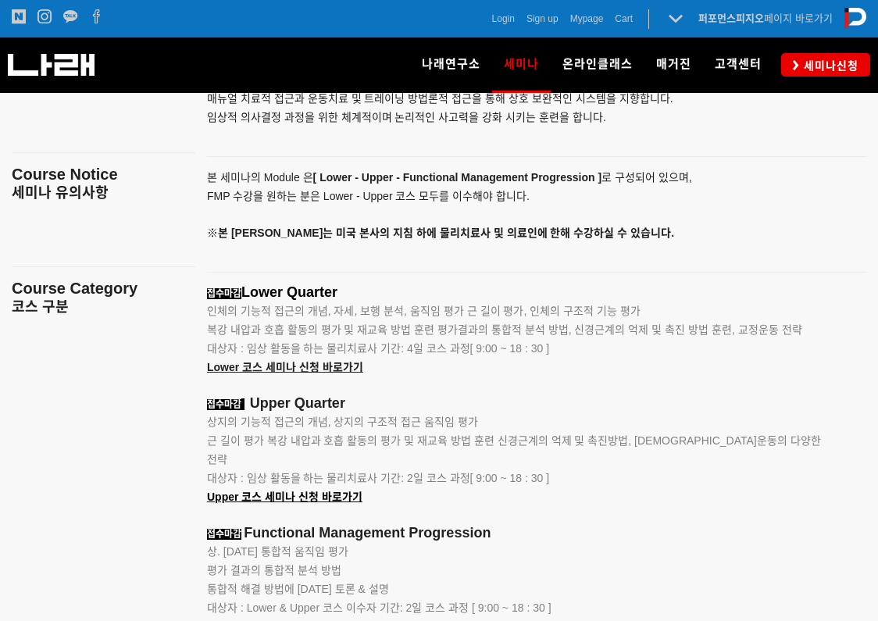
click at [474, 343] on p "대상자 : 임상 활동을 하는 물리치료사 기간: 4일 코스 과정[ 9:00 ~ 18 : 30 ]" at bounding box center [517, 349] width 620 height 19
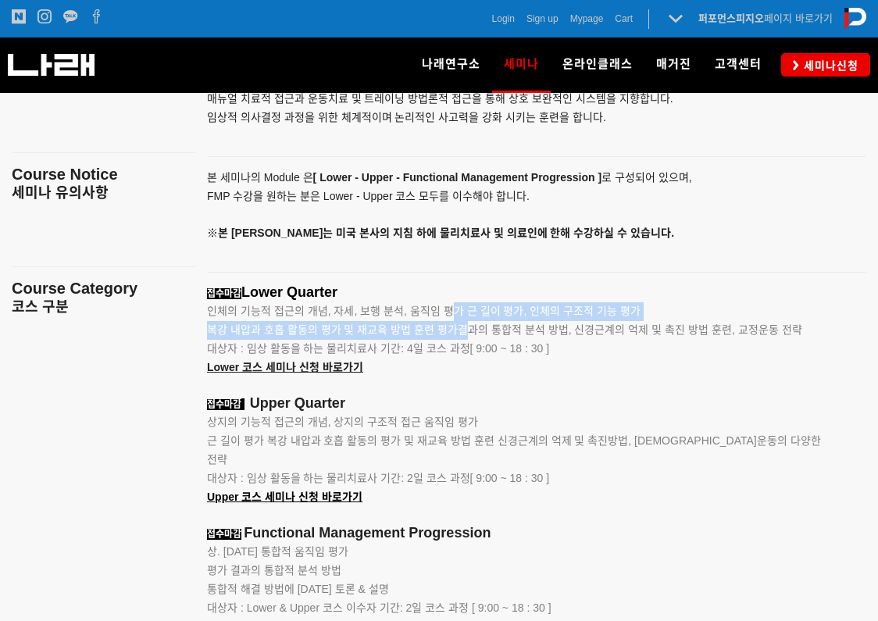
drag, startPoint x: 454, startPoint y: 309, endPoint x: 489, endPoint y: 351, distance: 54.9
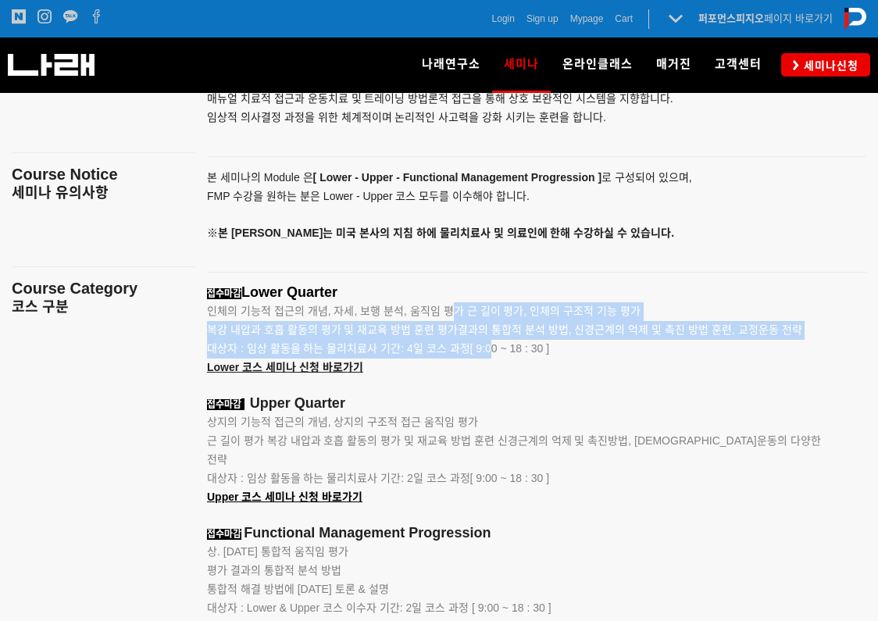
click at [490, 352] on span "대상자 : 임상 활동을 하는 물리치료사 기간: 4일 코스 과정[ 9:00 ~ 18 : 30 ]" at bounding box center [378, 348] width 342 height 12
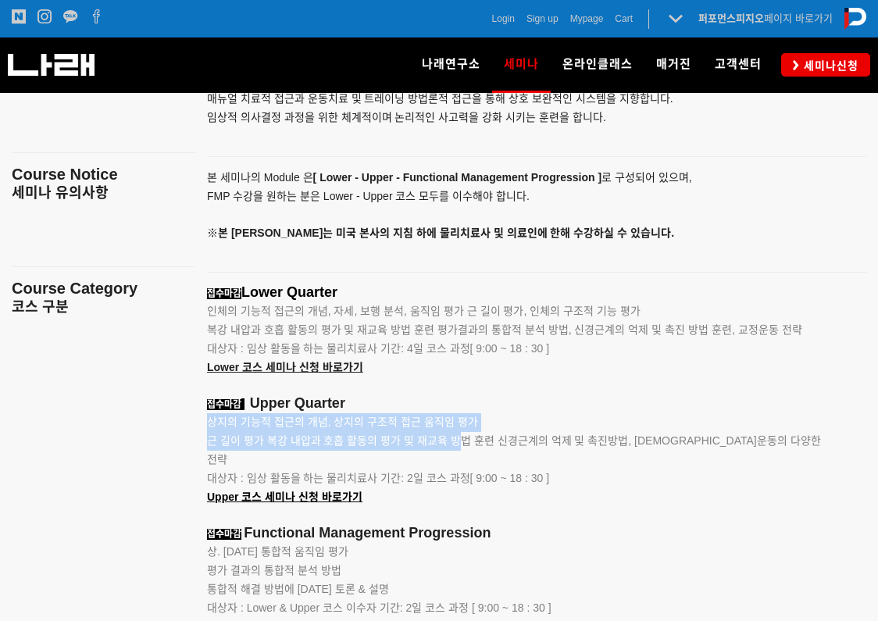
drag, startPoint x: 440, startPoint y: 419, endPoint x: 463, endPoint y: 436, distance: 28.0
click at [463, 436] on p "근 길이 평가 복강 내압과 호흡 활동의 평가 및 재교육 방법 훈련 신경근계의 억제 및 촉진방법, [DEMOGRAPHIC_DATA]운동의 다양한…" at bounding box center [517, 450] width 620 height 37
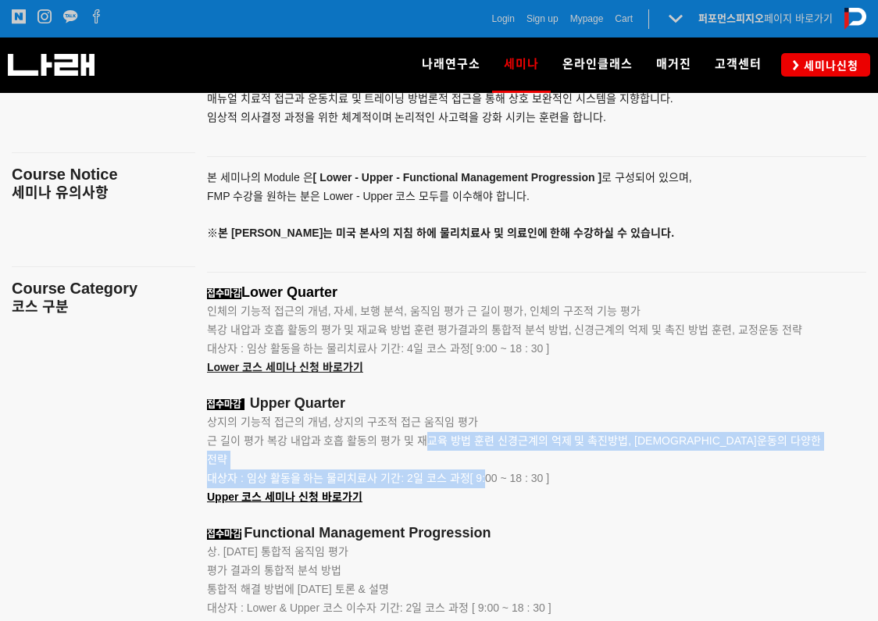
drag, startPoint x: 429, startPoint y: 442, endPoint x: 415, endPoint y: 433, distance: 16.9
click at [415, 432] on p "상지의 기능적 접근의 개념, 상지의 구조적 접근 움직임 평가" at bounding box center [517, 422] width 620 height 19
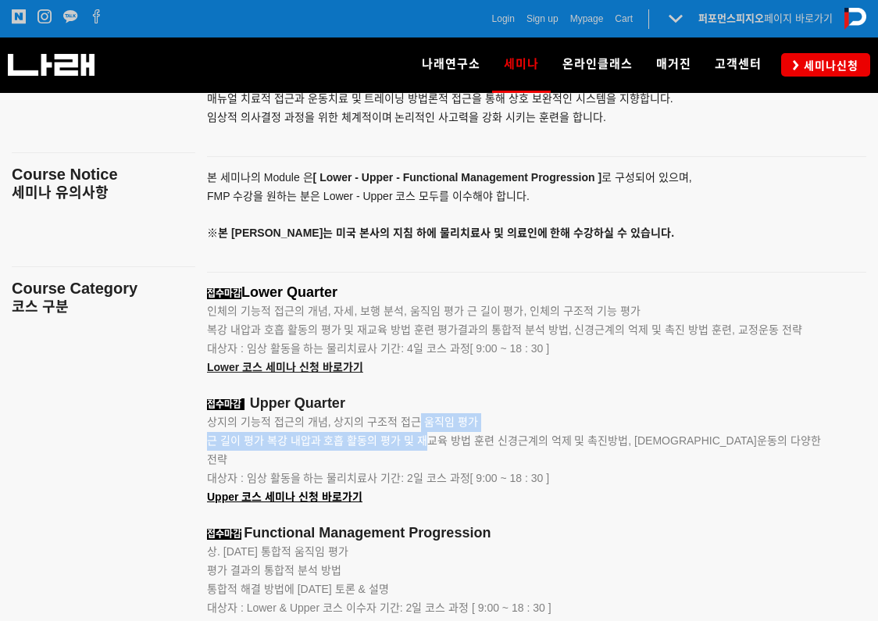
drag, startPoint x: 429, startPoint y: 437, endPoint x: 466, endPoint y: 470, distance: 49.8
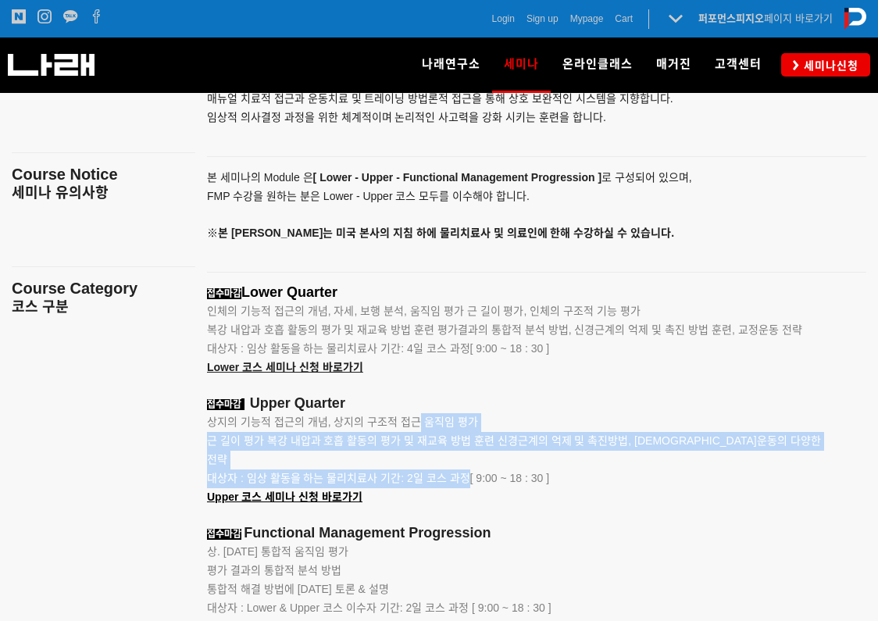
click at [466, 470] on p "대상자 : 임상 활동을 하는 물리치료사 기간: 2일 코스 과정[ 9:00 ~ 18 : 30 ] Upper 코스 세미나 신청 바로가기" at bounding box center [517, 487] width 620 height 37
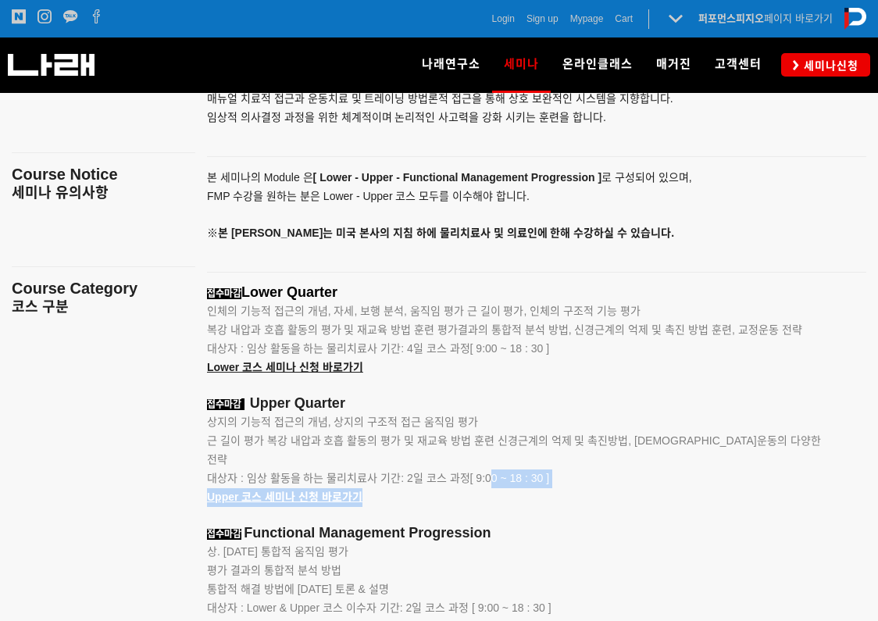
drag, startPoint x: 488, startPoint y: 465, endPoint x: 466, endPoint y: 461, distance: 22.2
click at [466, 469] on p "대상자 : 임상 활동을 하는 물리치료사 기간: 2일 코스 과정[ 9:00 ~ 18 : 30 ] Upper 코스 세미나 신청 바로가기" at bounding box center [517, 487] width 620 height 37
click at [466, 472] on span "대상자 : 임상 활동을 하는 물리치료사 기간: 2일 코스 과정[ 9:00 ~ 18 : 30 ]" at bounding box center [378, 478] width 342 height 12
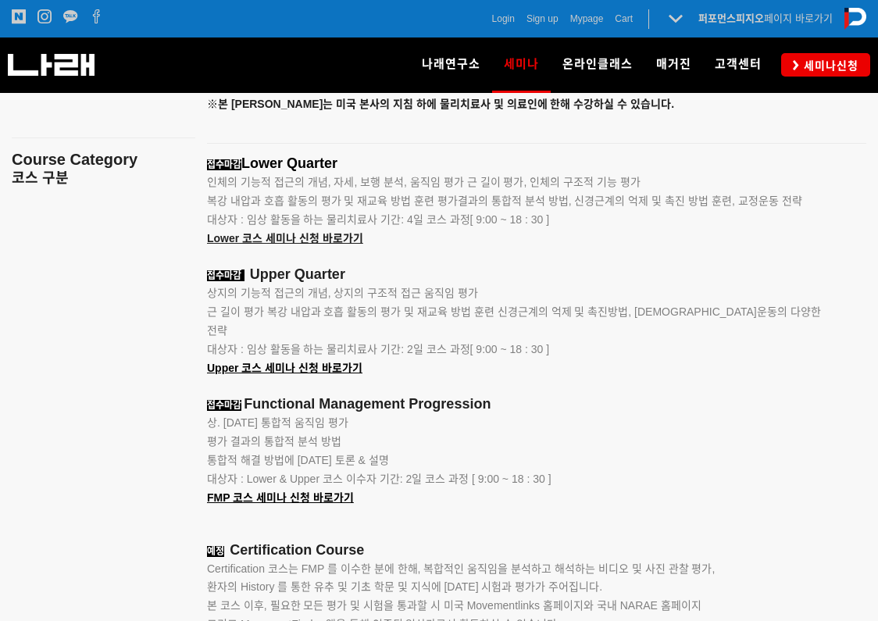
scroll to position [2037, 0]
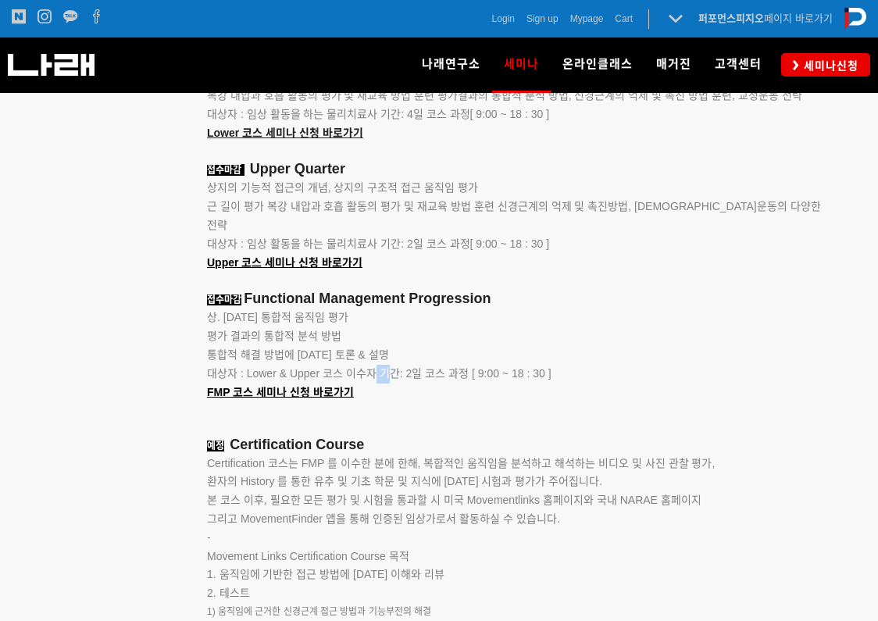
drag, startPoint x: 375, startPoint y: 351, endPoint x: 480, endPoint y: 344, distance: 105.6
click at [470, 347] on div "접수마감 Lower Quarter 인체의 기능적 접근의 개념, 자세, 보행 분석, 움직임 평가 근 길이 평가, 인체의 구조적 기능 평가 복강 …" at bounding box center [517, 441] width 620 height 783
click at [480, 346] on p "통합적 해결 방법에 [DATE] 토론 & 설명" at bounding box center [517, 355] width 620 height 19
drag, startPoint x: 562, startPoint y: 362, endPoint x: 479, endPoint y: 362, distance: 83.5
click at [482, 365] on p "대상자 : Lower & Upper 코스 이수자 기간: 2일 코스 과정 [ 9:00 ~ 18 : 30 ]" at bounding box center [517, 374] width 620 height 19
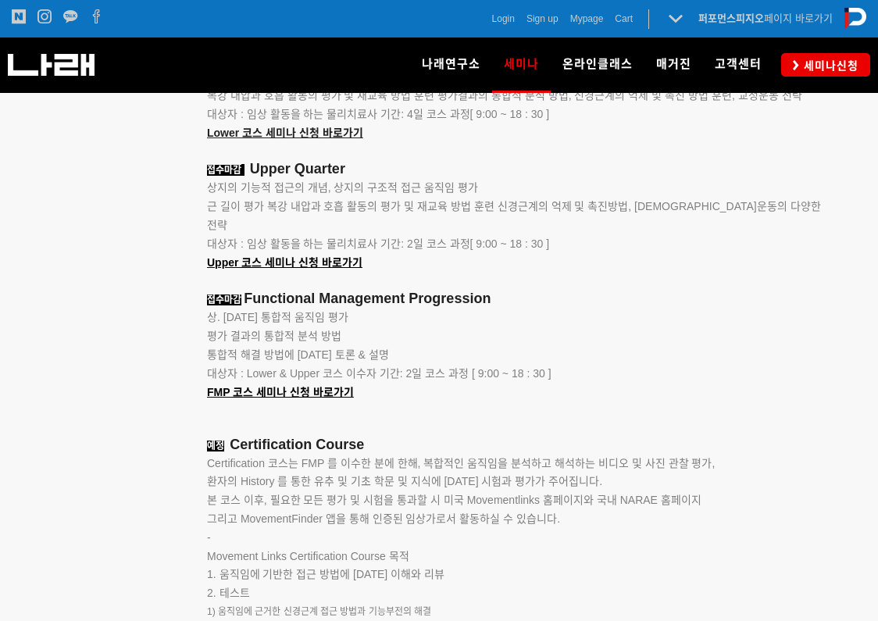
click at [479, 367] on span "대상자 : Lower & Upper 코스 이수자 기간: 2일 코스 과정 [ 9:00 ~ 18 : 30 ]" at bounding box center [379, 373] width 344 height 12
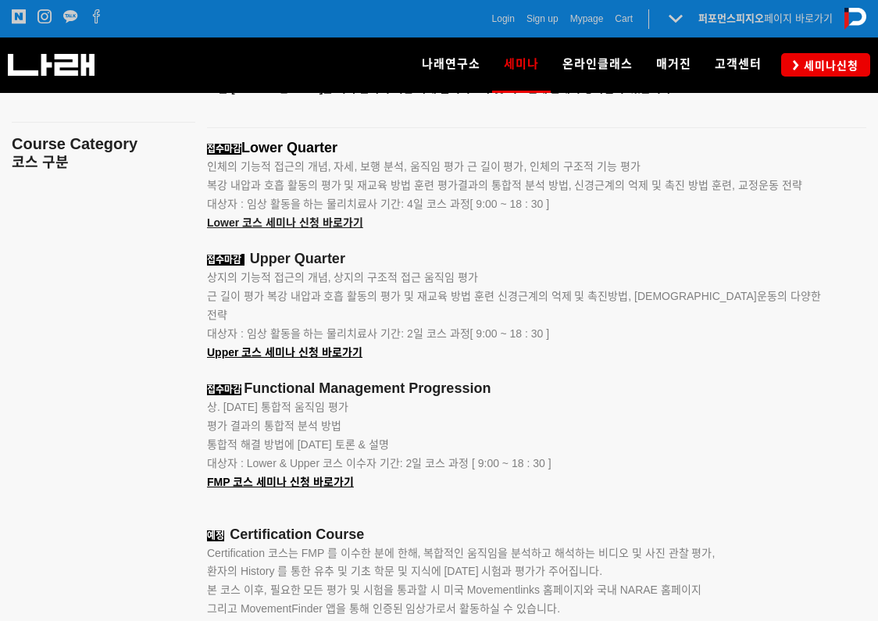
scroll to position [1881, 0]
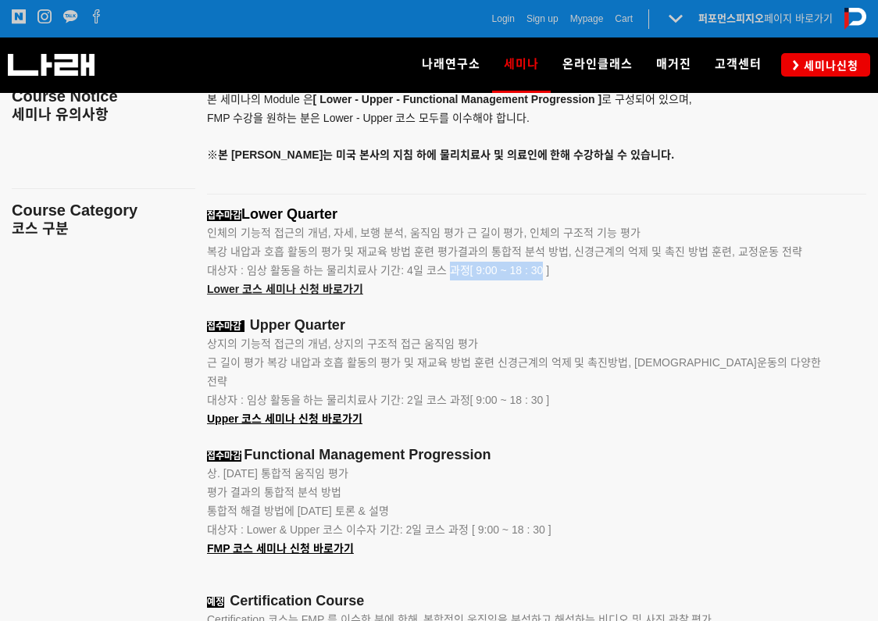
drag, startPoint x: 458, startPoint y: 279, endPoint x: 543, endPoint y: 273, distance: 86.1
click at [543, 273] on p "대상자 : 임상 활동을 하는 물리치료사 기간: 4일 코스 과정[ 9:00 ~ 18 : 30 ]" at bounding box center [517, 271] width 620 height 19
click at [543, 273] on span "대상자 : 임상 활동을 하는 물리치료사 기간: 4일 코스 과정[ 9:00 ~ 18 : 30 ]" at bounding box center [378, 270] width 342 height 12
drag, startPoint x: 510, startPoint y: 240, endPoint x: 533, endPoint y: 260, distance: 29.9
click at [529, 255] on div "접수마감 Lower Quarter 인체의 기능적 접근의 개념, 자세, 보행 분석, 움직임 평가 근 길이 평가, 인체의 구조적 기능 평가 복강 …" at bounding box center [517, 597] width 620 height 783
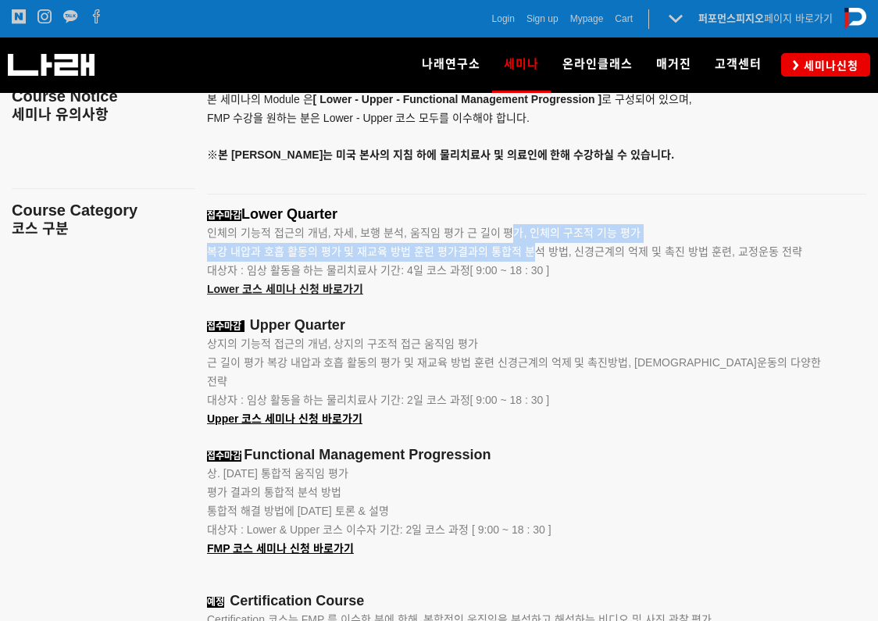
click at [533, 260] on p "복강 내압과 호흡 활동의 평가 및 재교육 방법 훈련 평가결과의 통합적 분석 방법, 신경근계의 억제 및 촉진 방법 훈련, 교정운동 전략" at bounding box center [517, 252] width 620 height 19
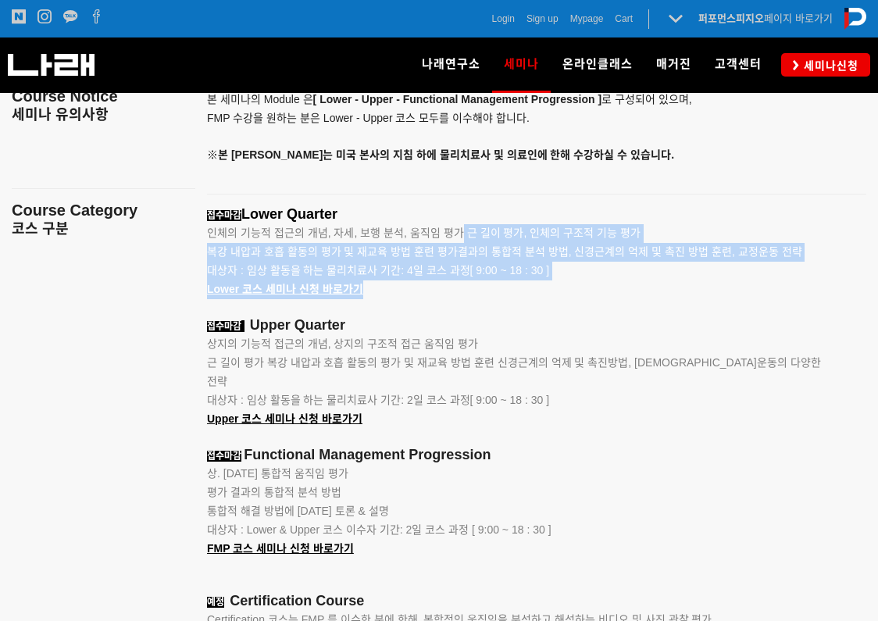
drag, startPoint x: 516, startPoint y: 260, endPoint x: 451, endPoint y: 239, distance: 68.2
click at [451, 239] on div "접수마감 Lower Quarter 인체의 기능적 접근의 개념, 자세, 보행 분석, 움직임 평가 근 길이 평가, 인체의 구조적 기능 평가 복강 …" at bounding box center [517, 597] width 620 height 783
click at [451, 239] on span "인체의 기능적 접근의 개념, 자세, 보행 분석, 움직임 평가 근 길이 평가, 인체의 구조적 기능 평가" at bounding box center [423, 232] width 433 height 12
drag, startPoint x: 451, startPoint y: 237, endPoint x: 567, endPoint y: 305, distance: 135.1
click at [566, 305] on div "접수마감 Lower Quarter 인체의 기능적 접근의 개념, 자세, 보행 분석, 움직임 평가 근 길이 평가, 인체의 구조적 기능 평가 복강 …" at bounding box center [517, 597] width 620 height 783
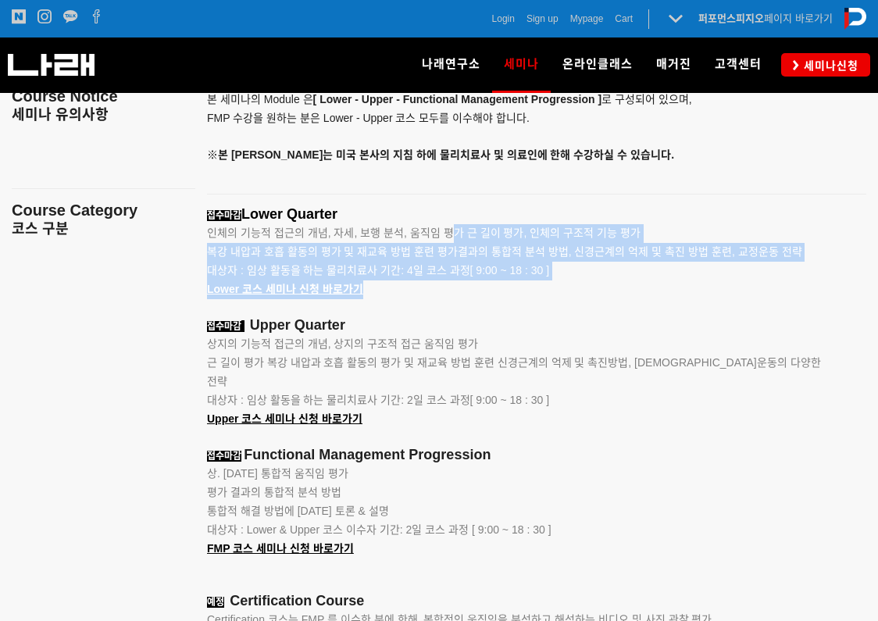
click at [567, 305] on p at bounding box center [517, 308] width 620 height 19
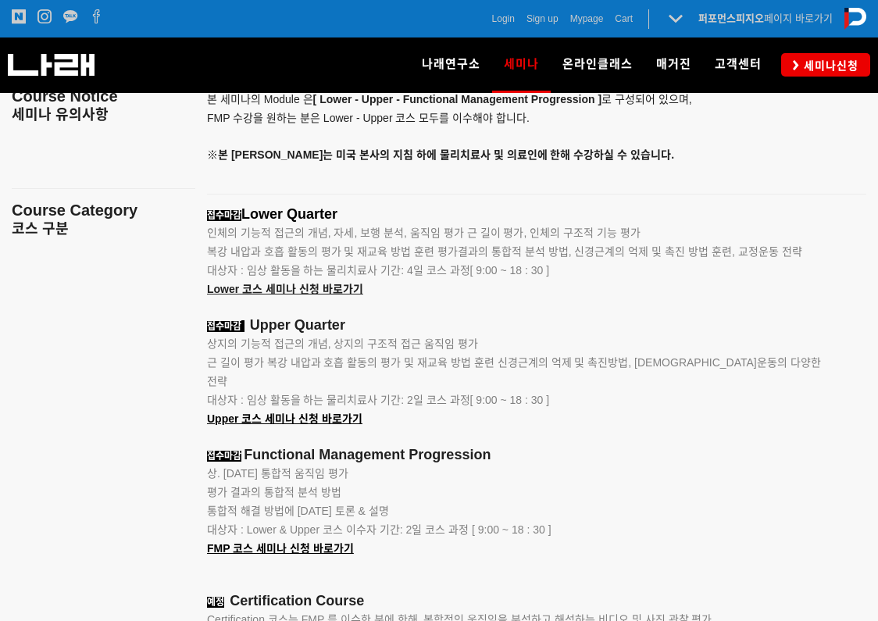
click at [589, 465] on p "상. [DATE] 통합적 움직임 평가" at bounding box center [517, 474] width 620 height 19
